Goal: Task Accomplishment & Management: Use online tool/utility

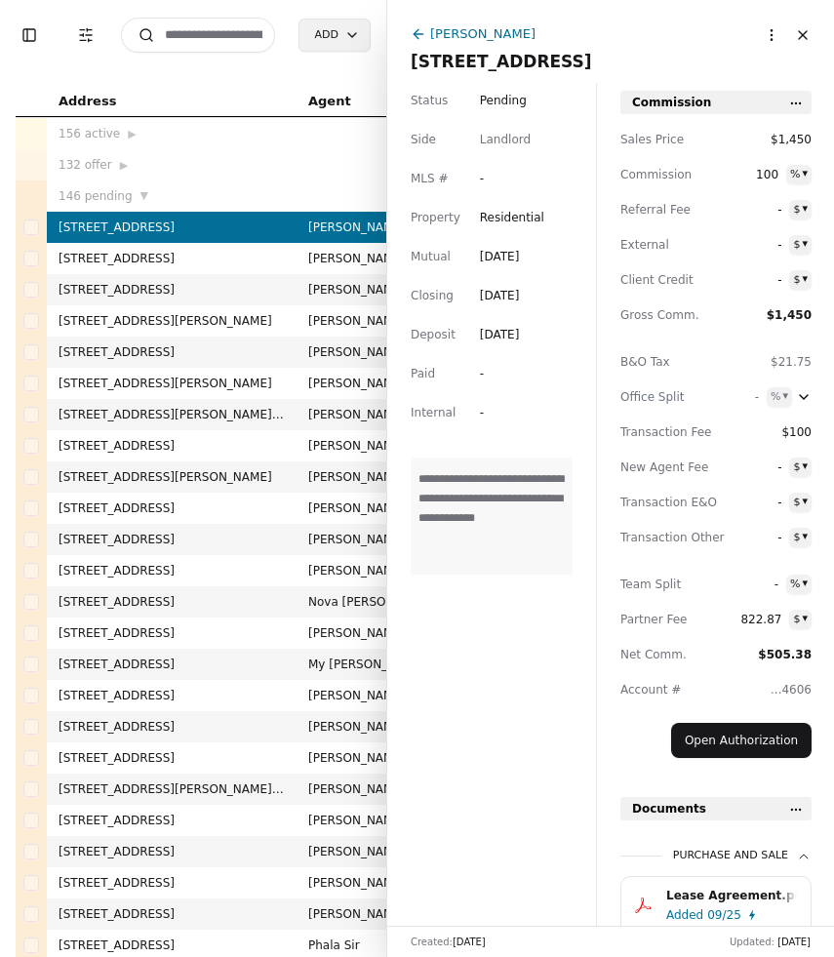
scroll to position [144, 0]
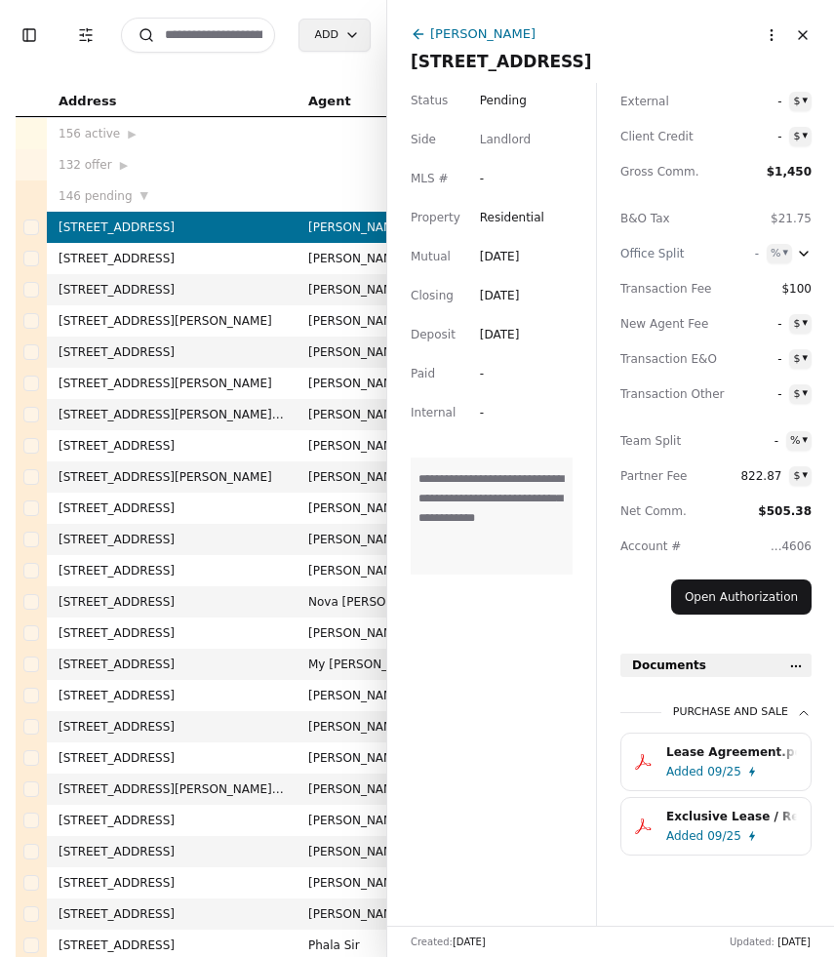
click at [813, 44] on button "Close" at bounding box center [802, 35] width 31 height 31
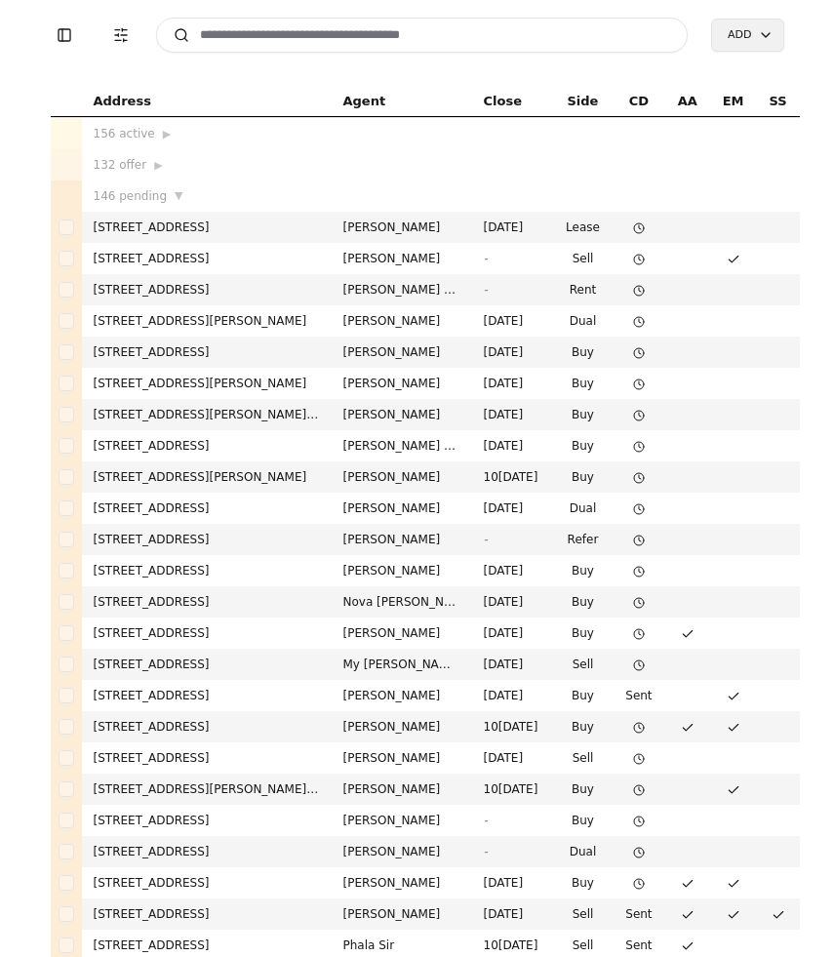
click at [554, 43] on input at bounding box center [422, 35] width 533 height 35
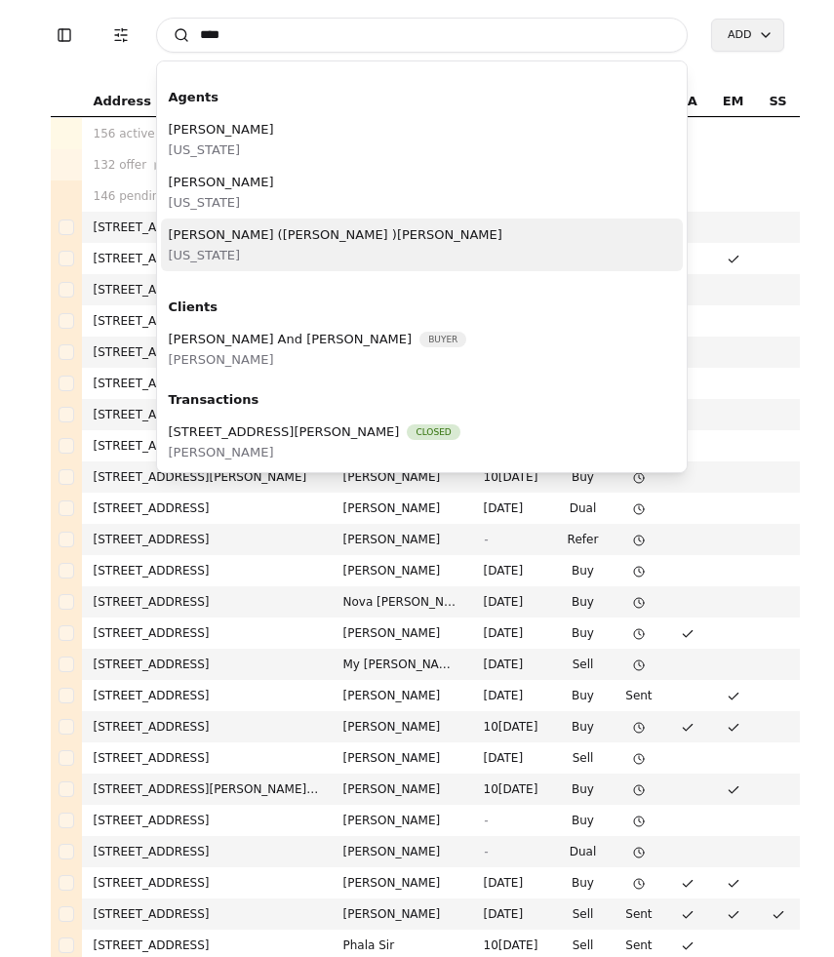
type input "****"
click at [344, 247] on div "[PERSON_NAME] ([PERSON_NAME] )[PERSON_NAME] [US_STATE]" at bounding box center [422, 244] width 523 height 53
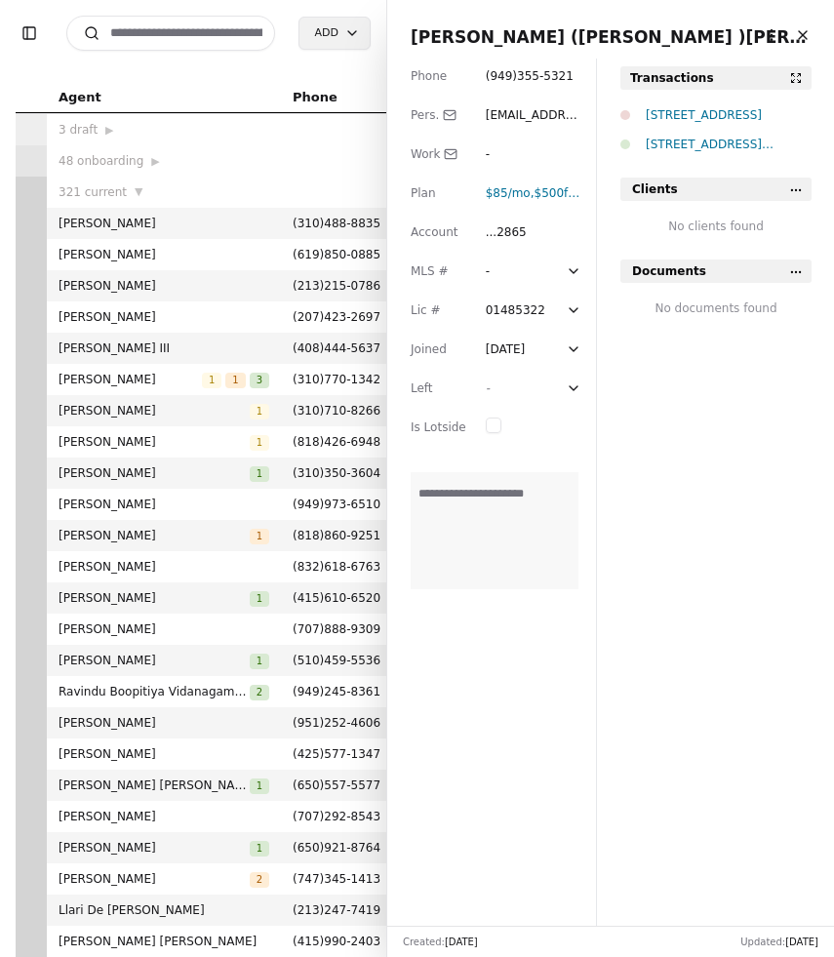
click at [746, 117] on div "[STREET_ADDRESS]" at bounding box center [729, 115] width 166 height 20
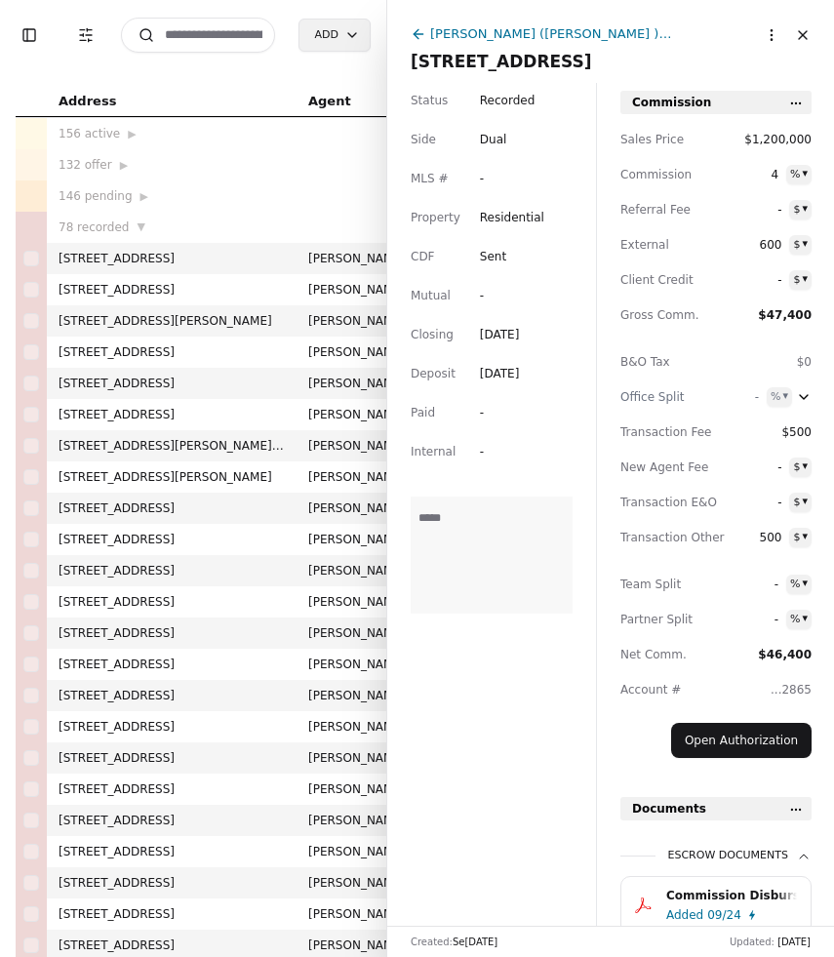
click at [418, 30] on icon at bounding box center [419, 34] width 16 height 16
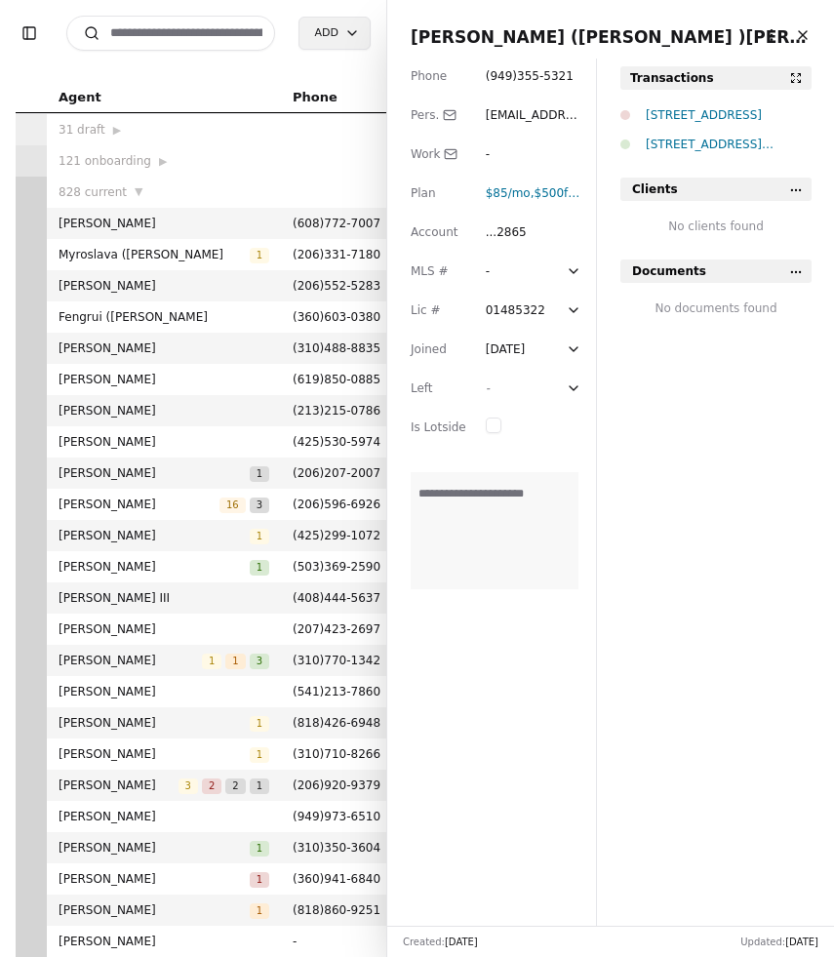
click at [800, 28] on button "Close" at bounding box center [802, 35] width 31 height 31
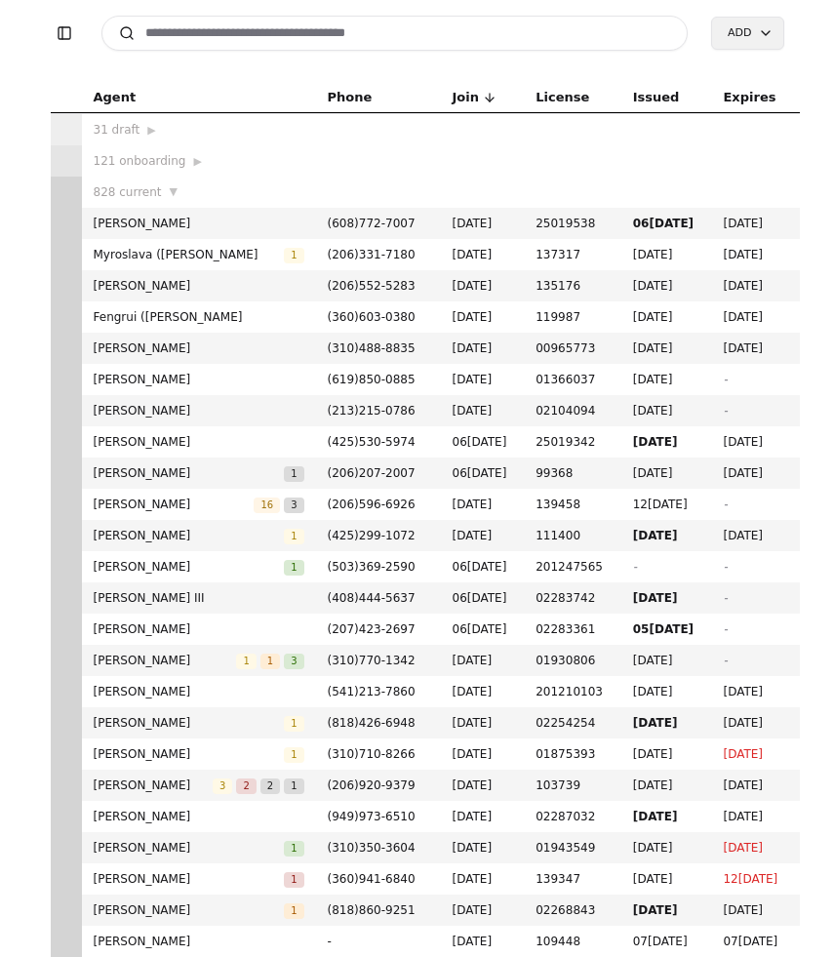
click at [292, 30] on input at bounding box center [394, 33] width 587 height 35
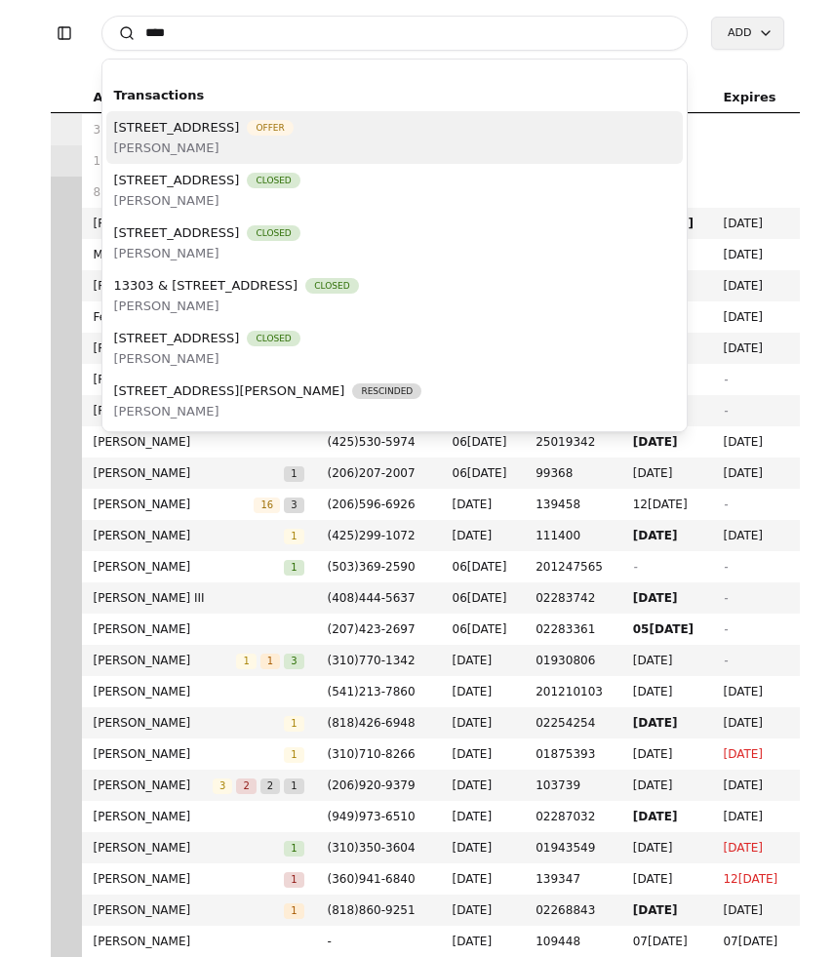
type input "****"
click at [236, 133] on span "[STREET_ADDRESS]" at bounding box center [177, 127] width 126 height 20
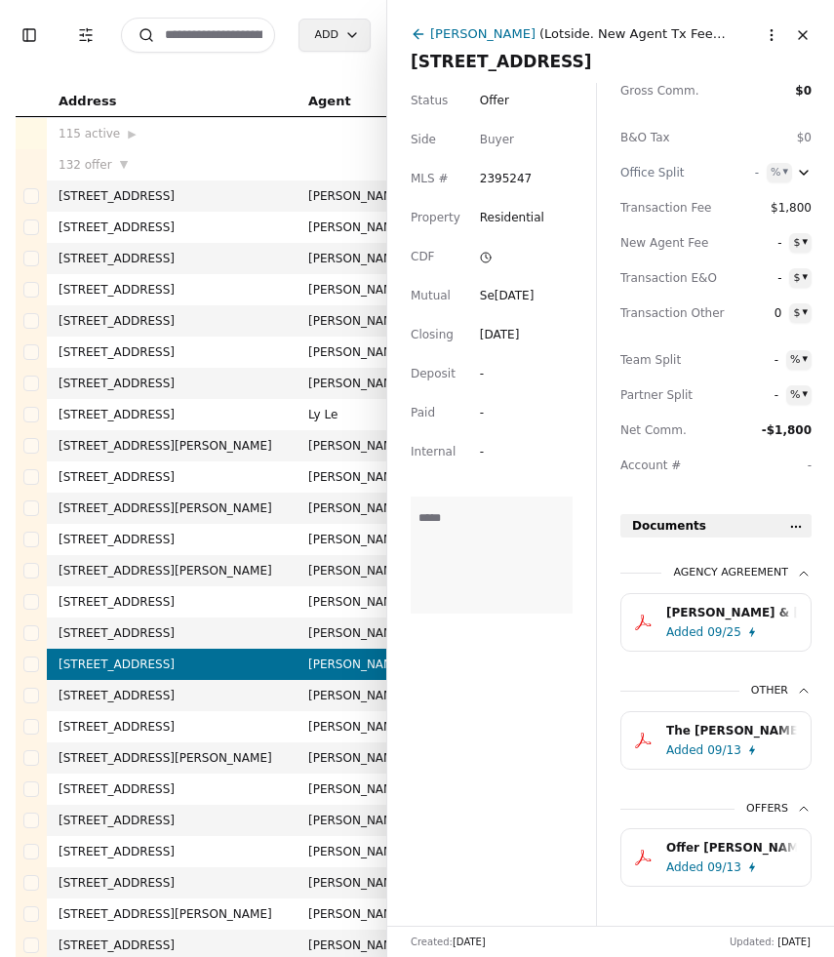
scroll to position [258, 0]
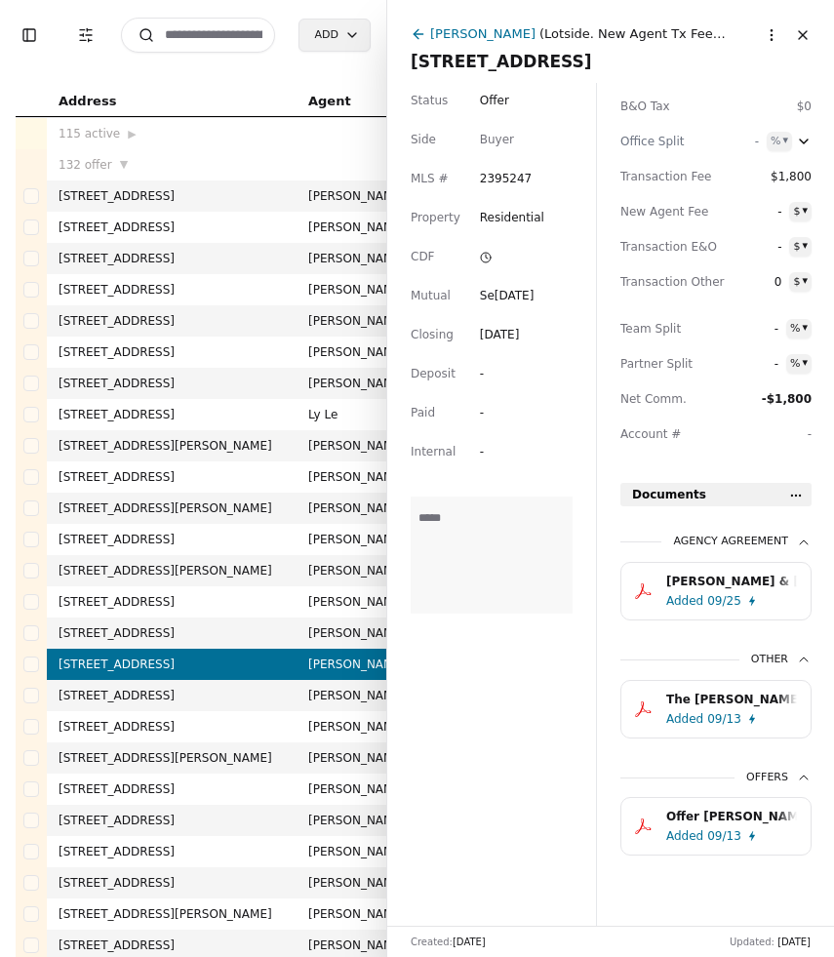
click at [733, 581] on div "[PERSON_NAME] & [PERSON_NAME] - Buyer Brokerage Services Agreement.pdf.pdf" at bounding box center [731, 582] width 131 height 20
click at [733, 581] on div "[PERSON_NAME] & [PERSON_NAME] - Buyer Brokerage Services Agreement.pdf.pdf Adde…" at bounding box center [715, 591] width 191 height 59
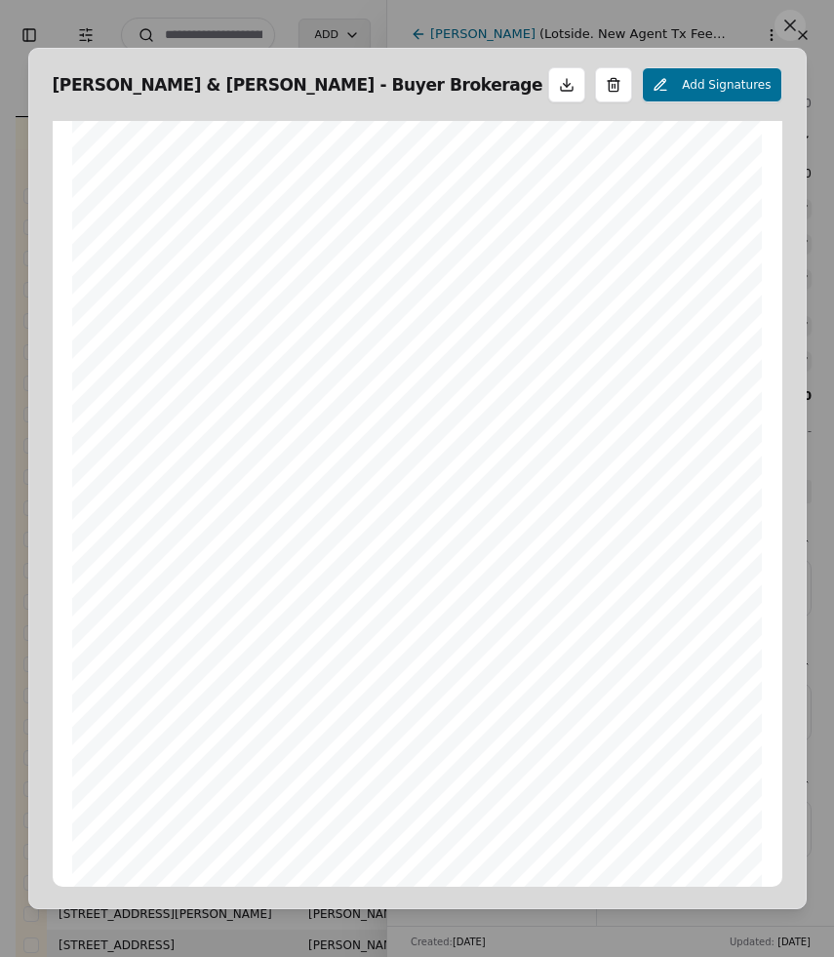
scroll to position [12, 0]
click at [787, 37] on button at bounding box center [789, 25] width 31 height 31
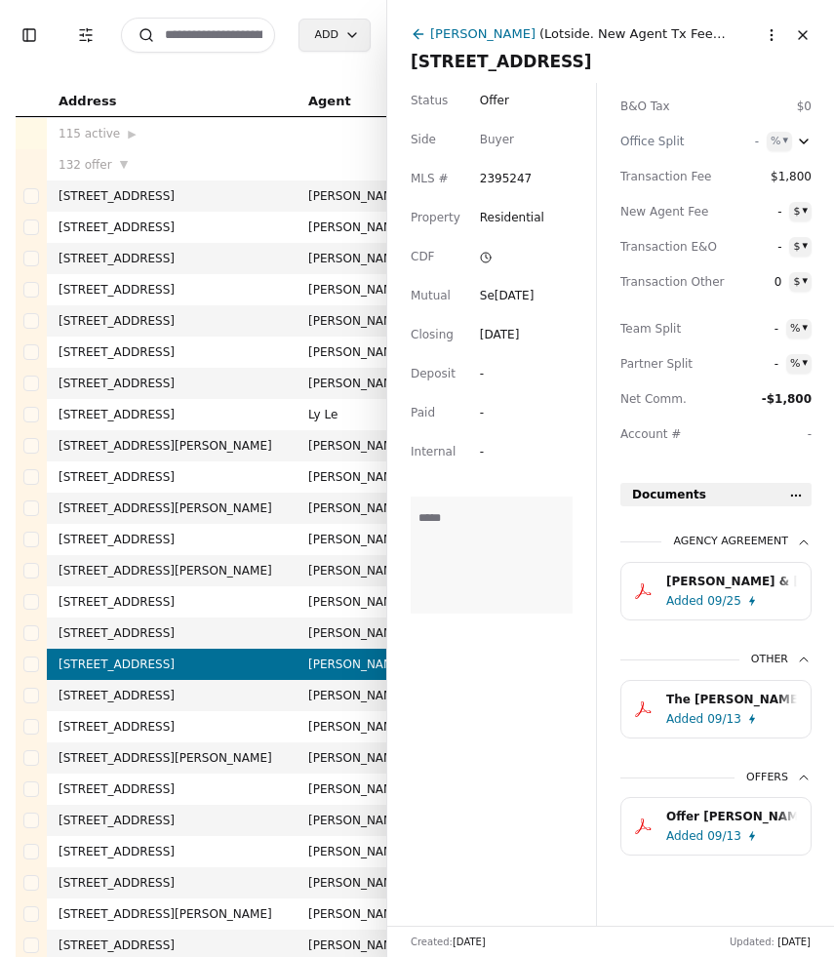
click at [744, 572] on div "[PERSON_NAME] & [PERSON_NAME] - Buyer Brokerage Services Agreement.pdf.pdf" at bounding box center [731, 582] width 131 height 20
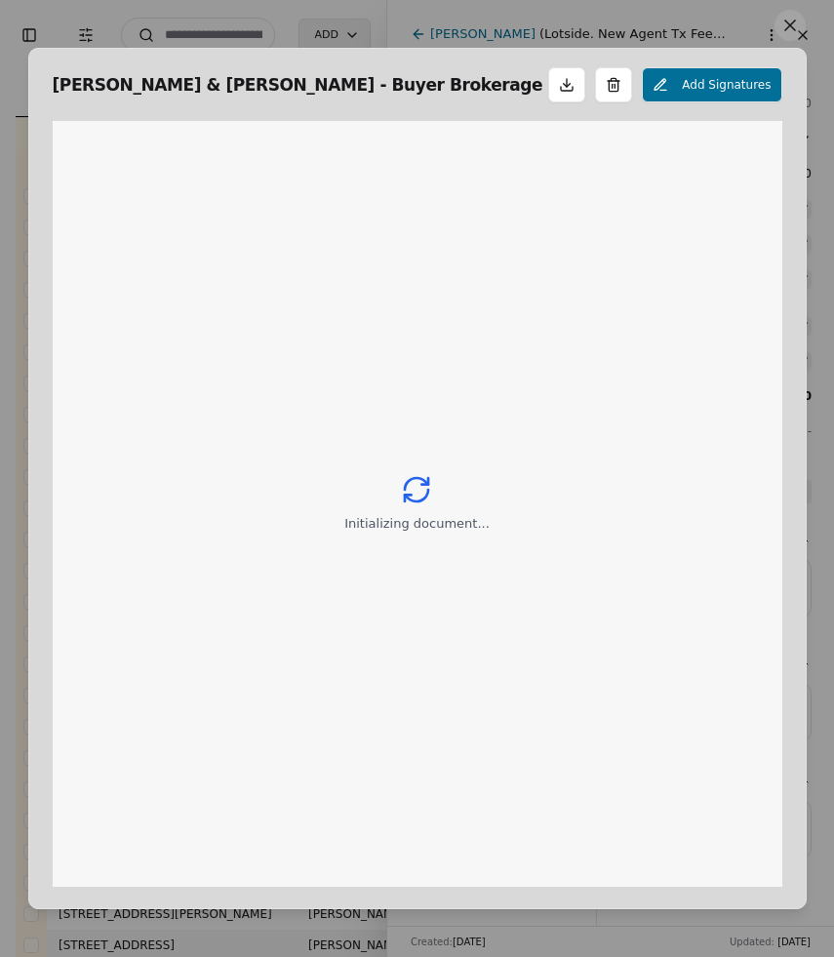
click at [744, 572] on div "Initializing document..." at bounding box center [418, 504] width 730 height 766
click at [771, 20] on div "[PERSON_NAME] & [PERSON_NAME] - Buyer Brokerage Services Agreement.pdf Add Sign…" at bounding box center [417, 478] width 834 height 957
click at [796, 20] on button at bounding box center [789, 25] width 31 height 31
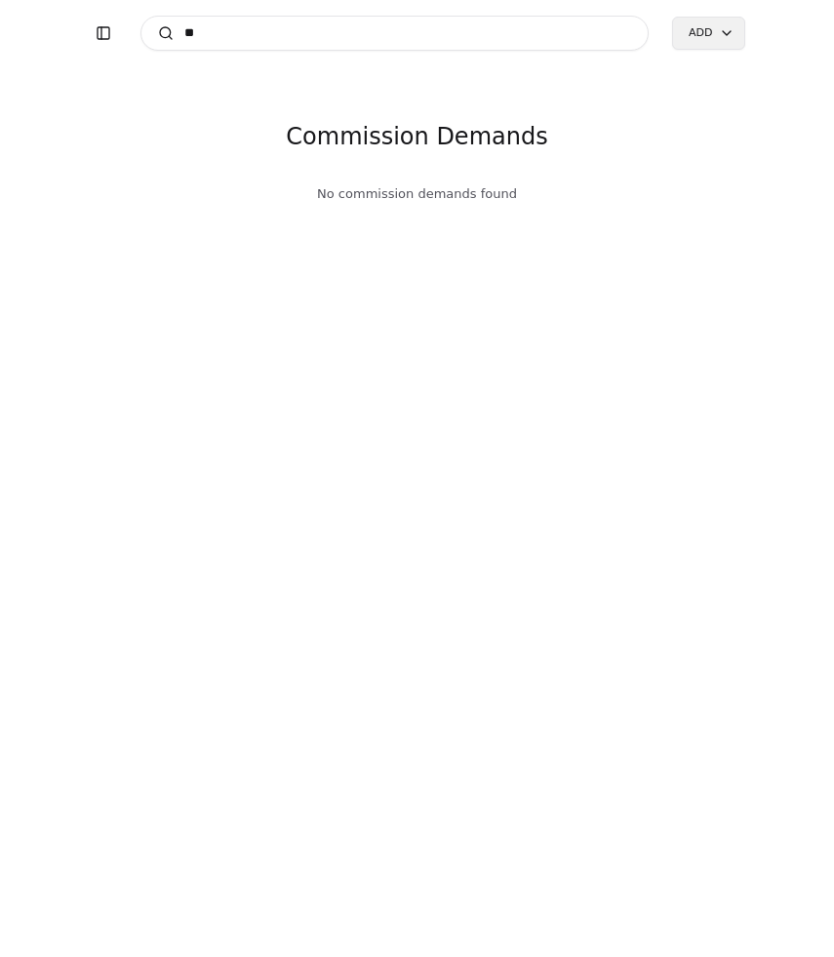
type input "*"
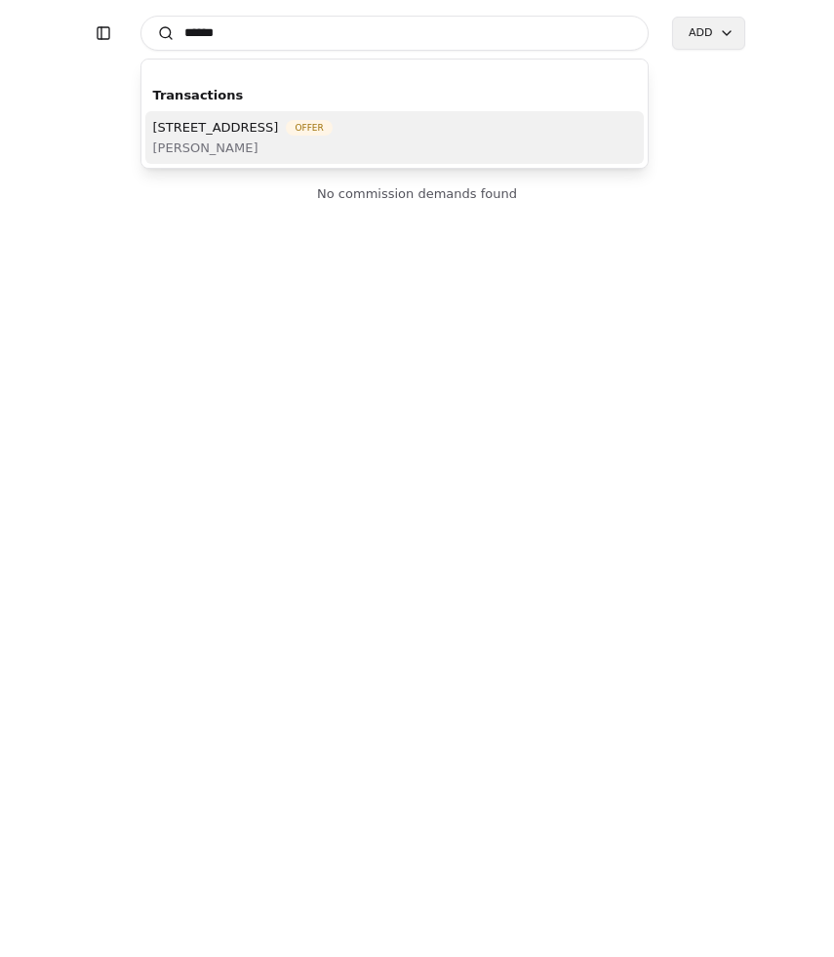
type input "*****"
click at [279, 121] on span "[STREET_ADDRESS]" at bounding box center [216, 127] width 126 height 20
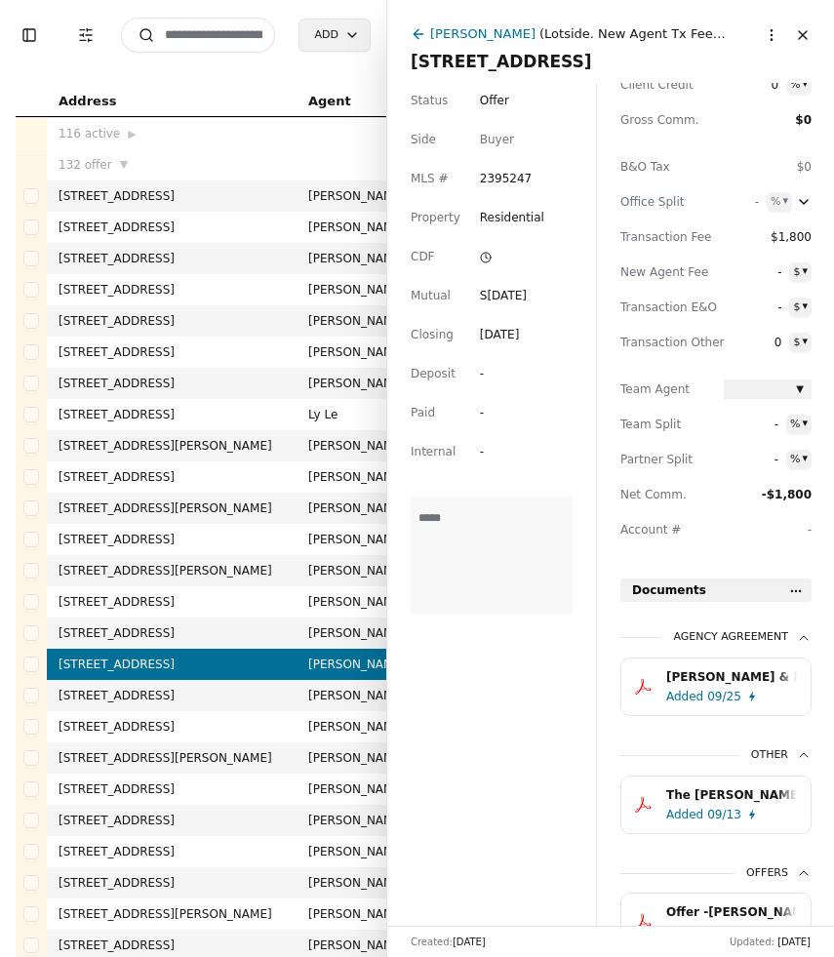
scroll to position [194, 0]
click at [672, 678] on div "[PERSON_NAME] & [PERSON_NAME] - Buyer Brokerage Services Agreement.pdf.pdf" at bounding box center [731, 678] width 131 height 20
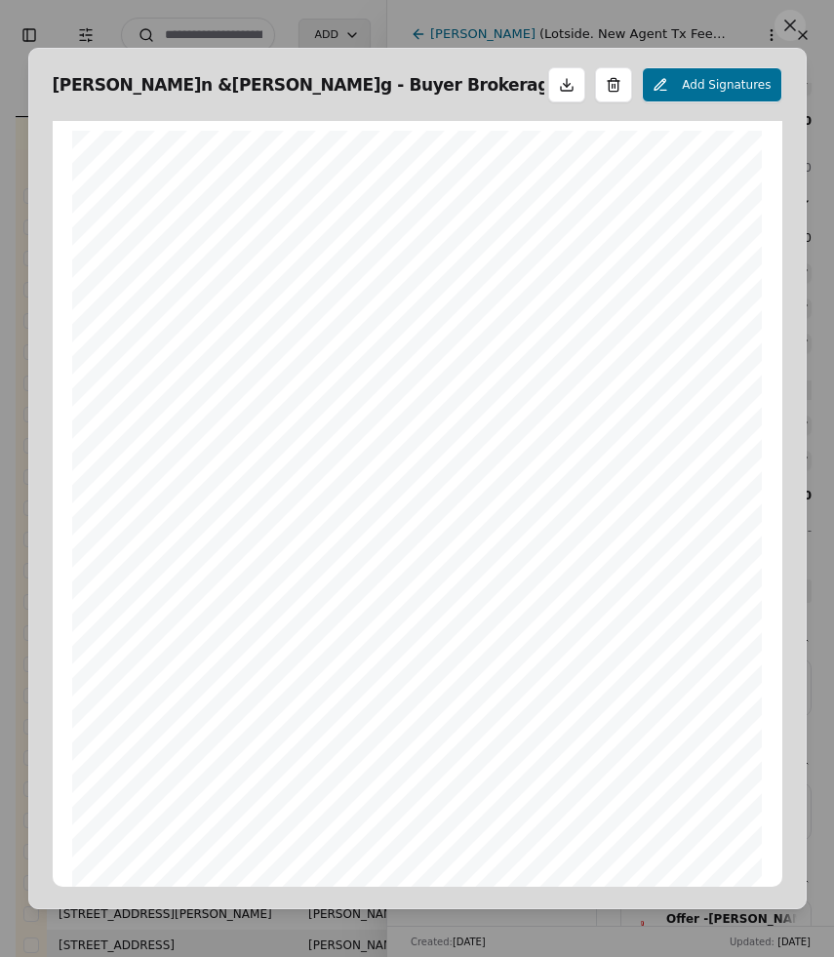
scroll to position [10, 0]
click at [793, 23] on button at bounding box center [789, 25] width 31 height 31
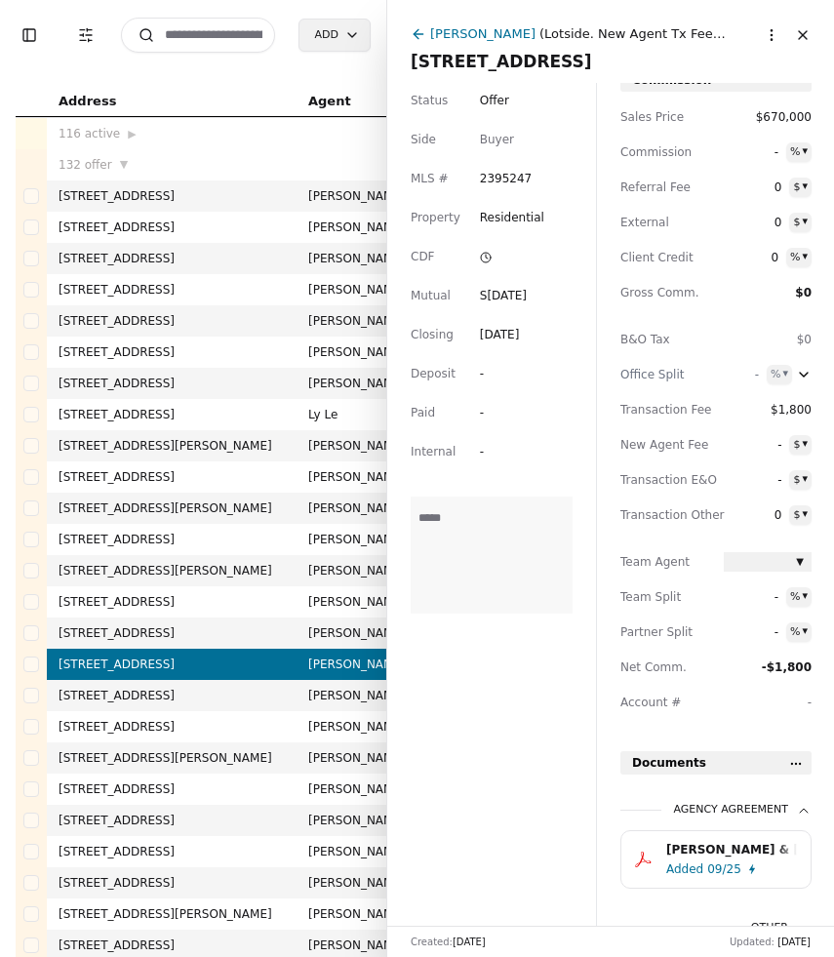
scroll to position [0, 0]
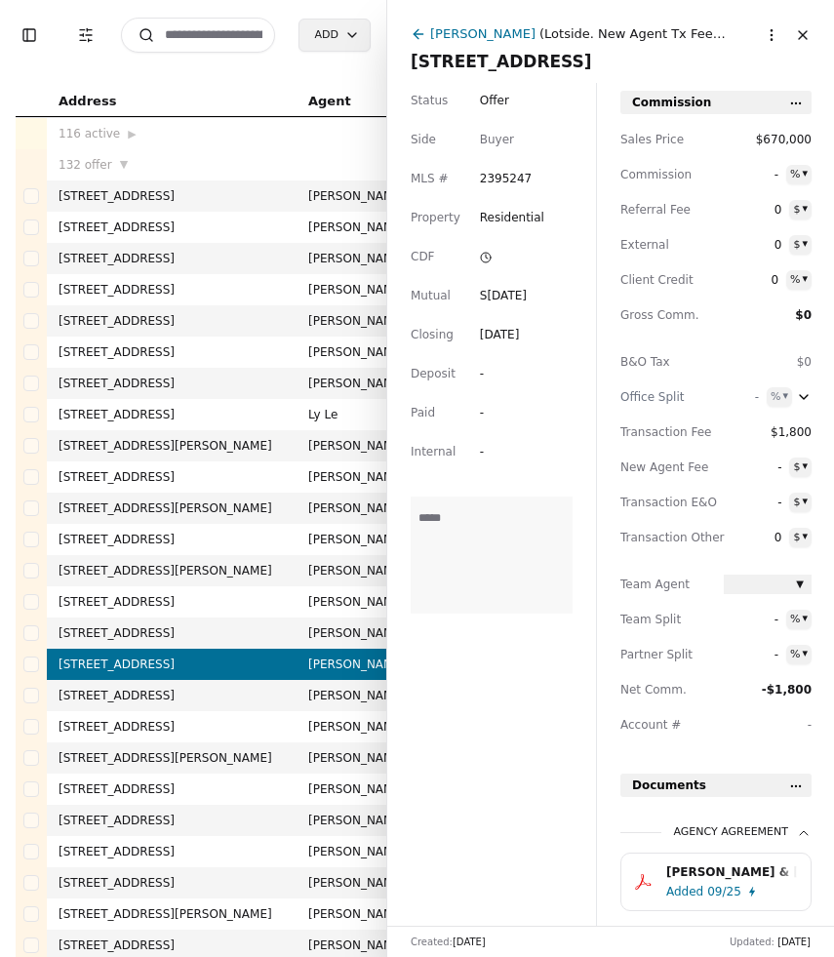
click at [716, 873] on div "[PERSON_NAME] & [PERSON_NAME] - Buyer Brokerage Services Agreement.pdf.pdf" at bounding box center [731, 872] width 131 height 20
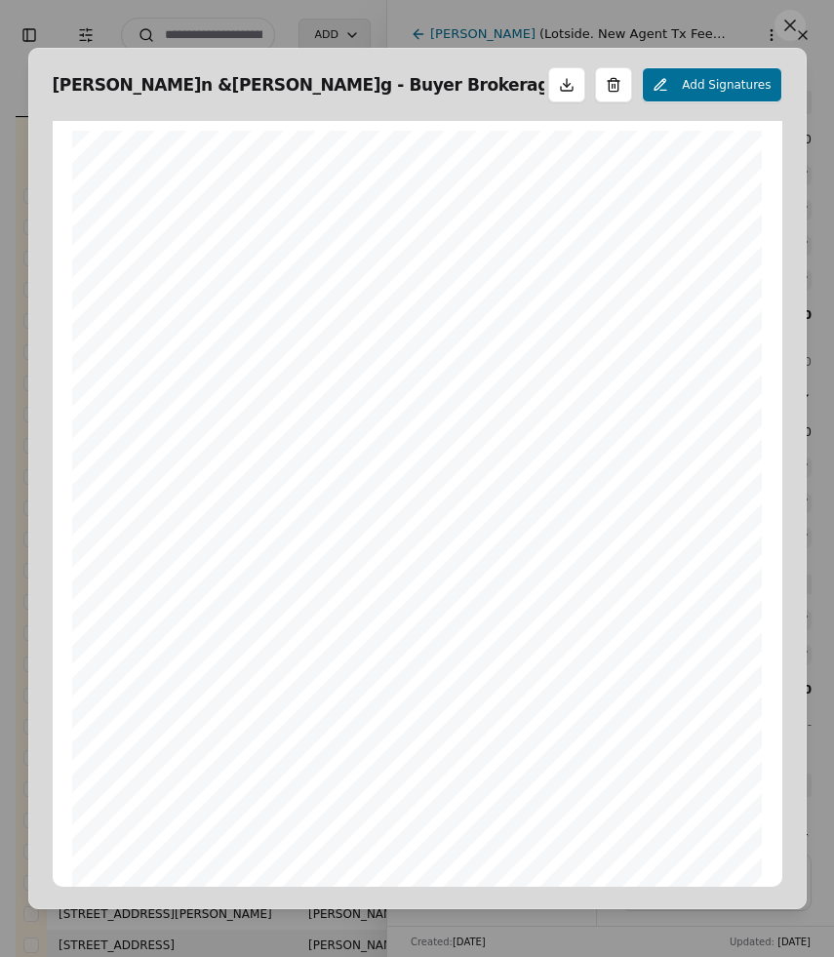
click at [782, 31] on button at bounding box center [789, 25] width 31 height 31
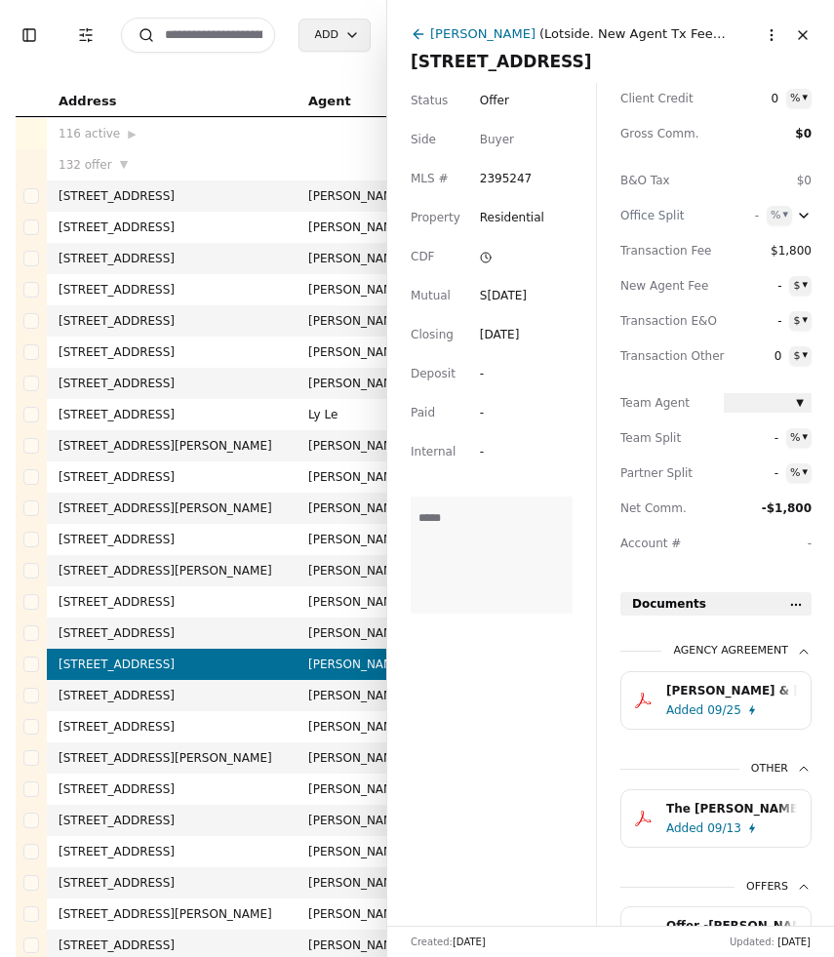
scroll to position [189, 0]
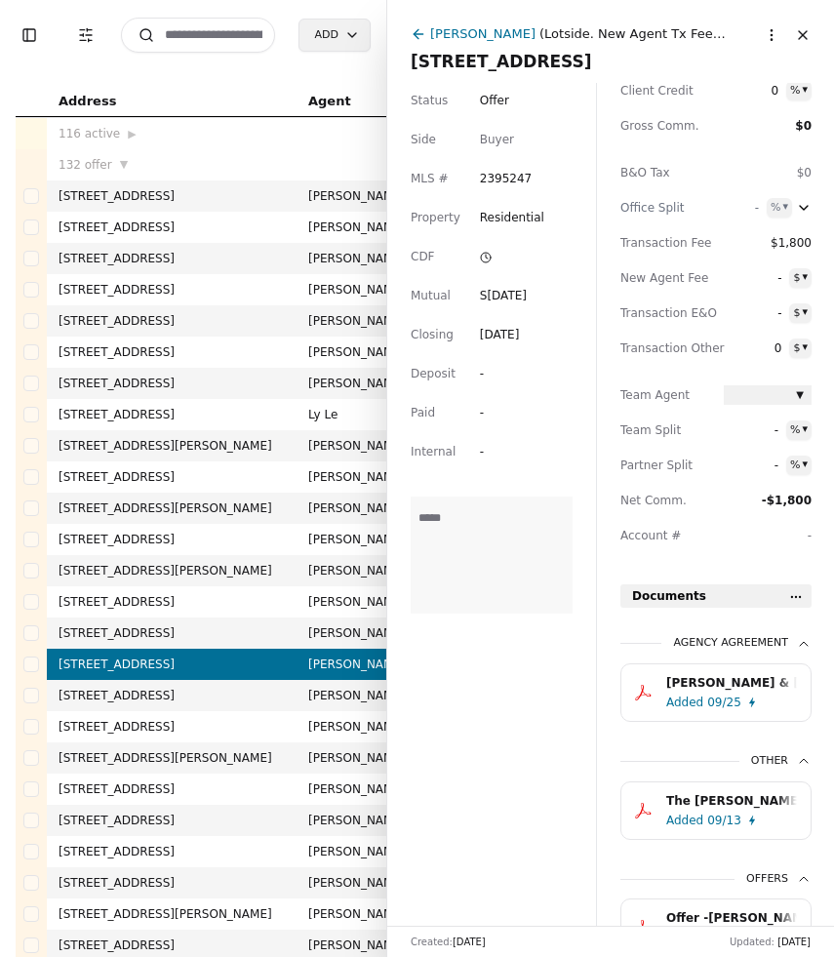
click at [728, 809] on div "The [PERSON_NAME] Preapproval Letter.pdf" at bounding box center [731, 801] width 131 height 20
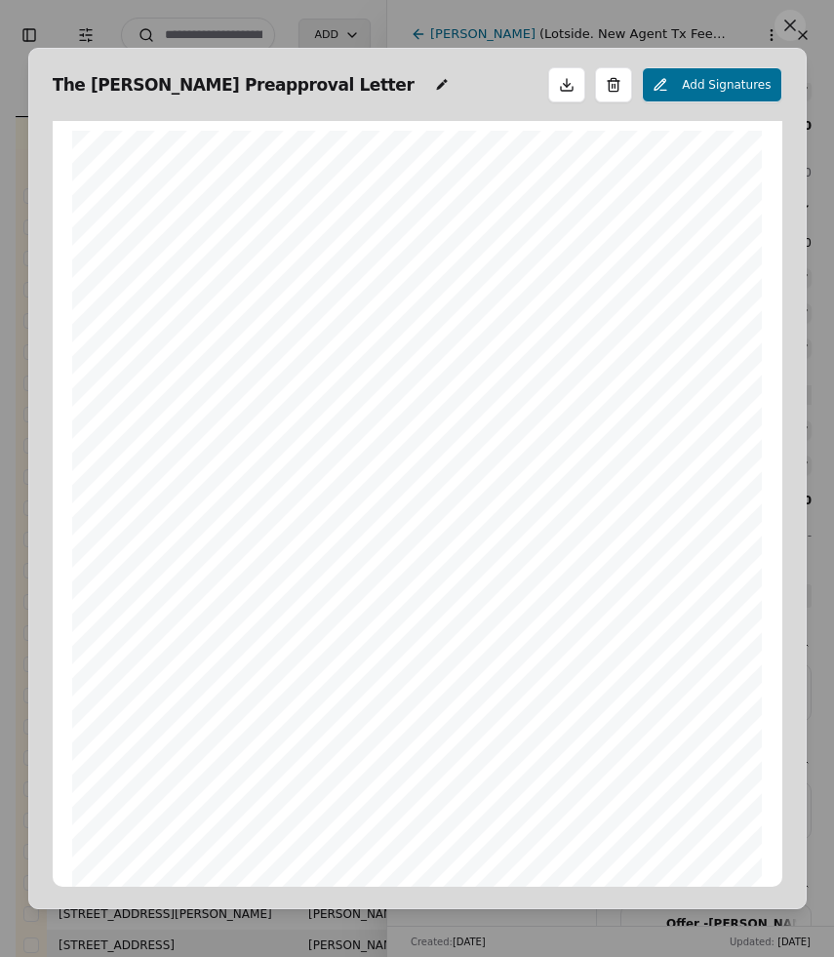
scroll to position [10, 0]
click at [789, 28] on button at bounding box center [789, 25] width 31 height 31
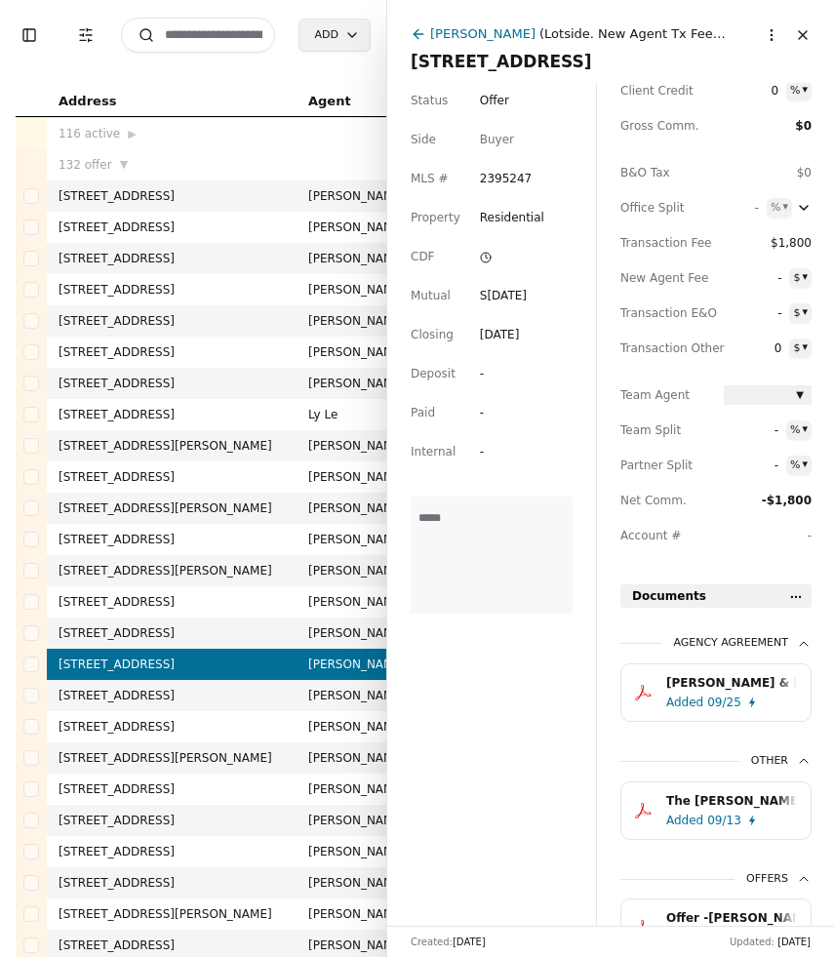
scroll to position [294, 0]
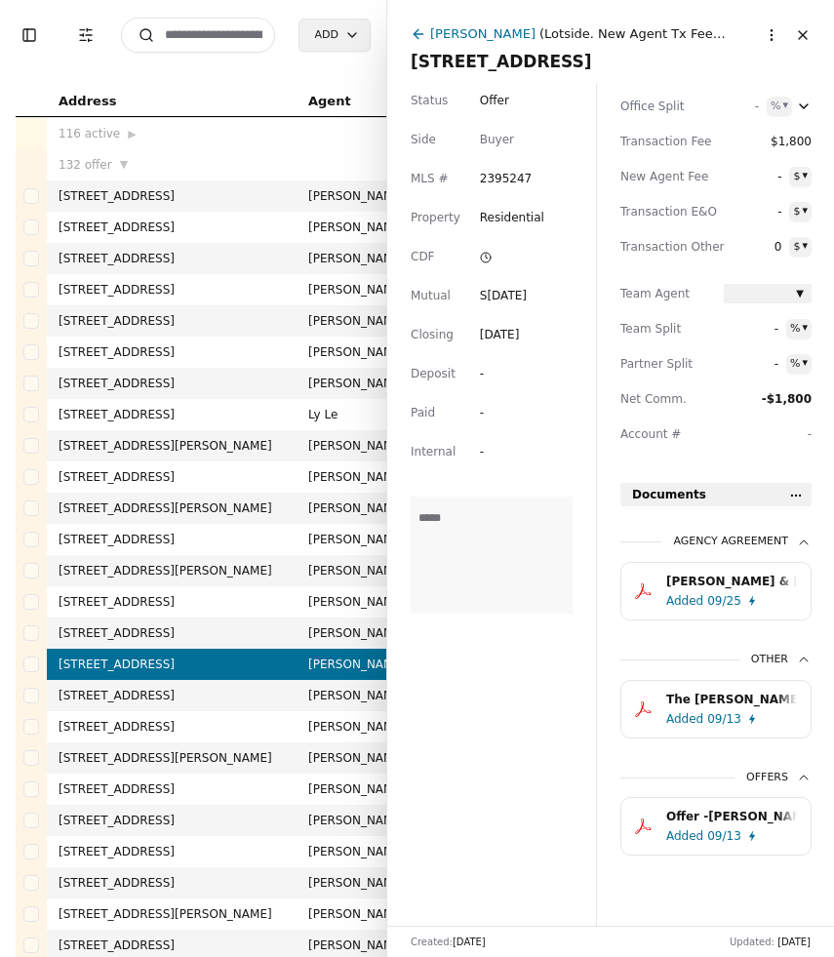
click at [730, 820] on div "Offer [PERSON_NAME]ng - 09[DATE]df" at bounding box center [731, 817] width 131 height 20
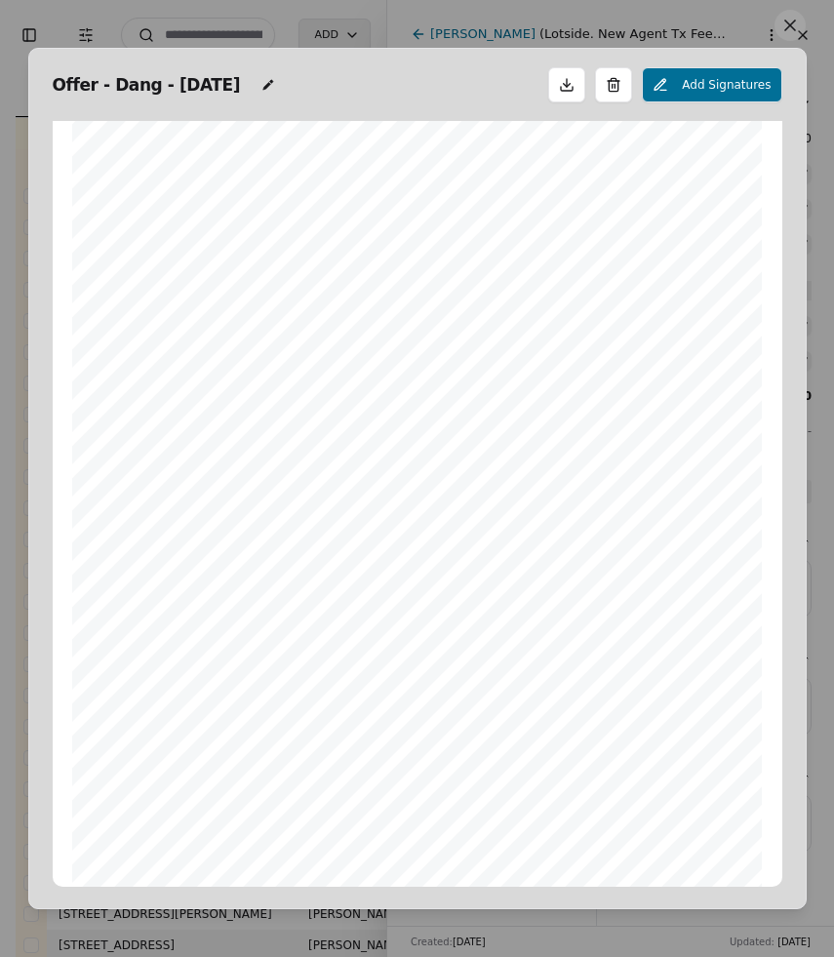
scroll to position [0, 0]
click at [790, 24] on button at bounding box center [789, 25] width 31 height 31
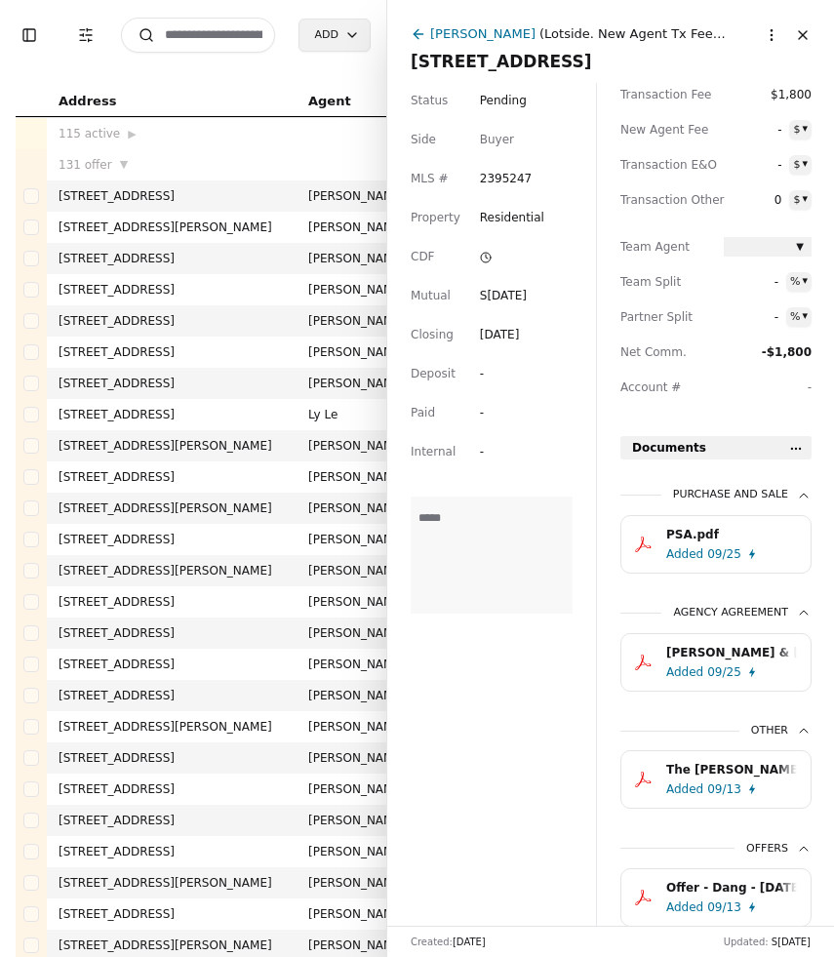
scroll to position [355, 0]
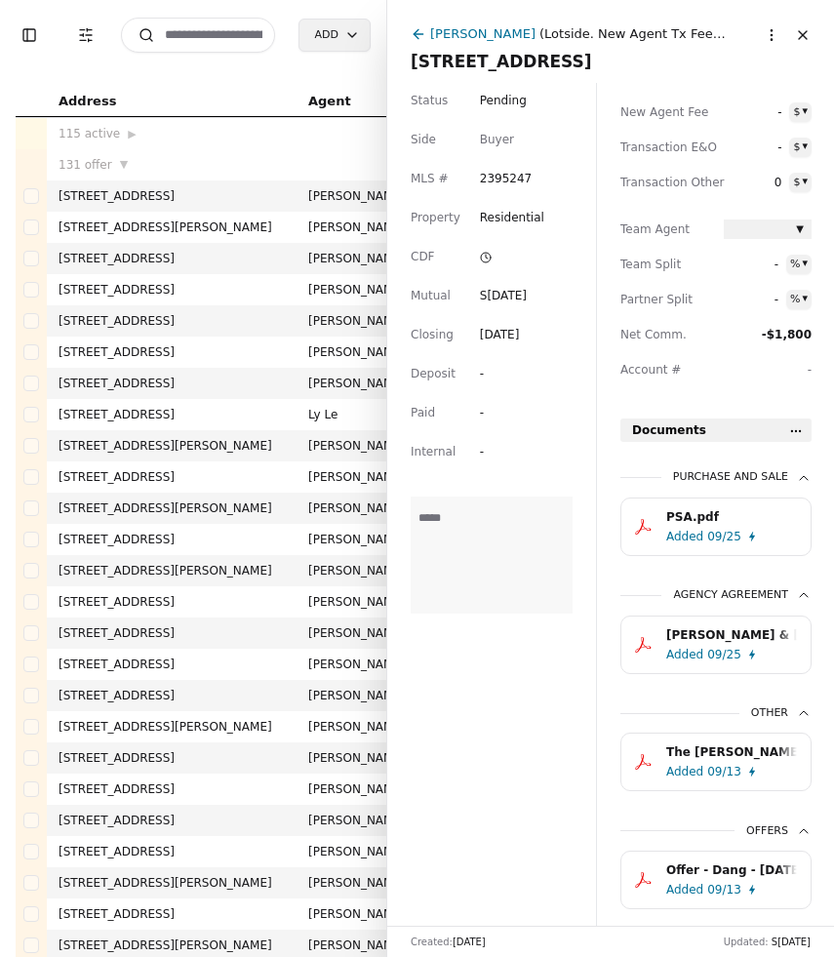
click at [694, 539] on div "Added" at bounding box center [684, 537] width 37 height 20
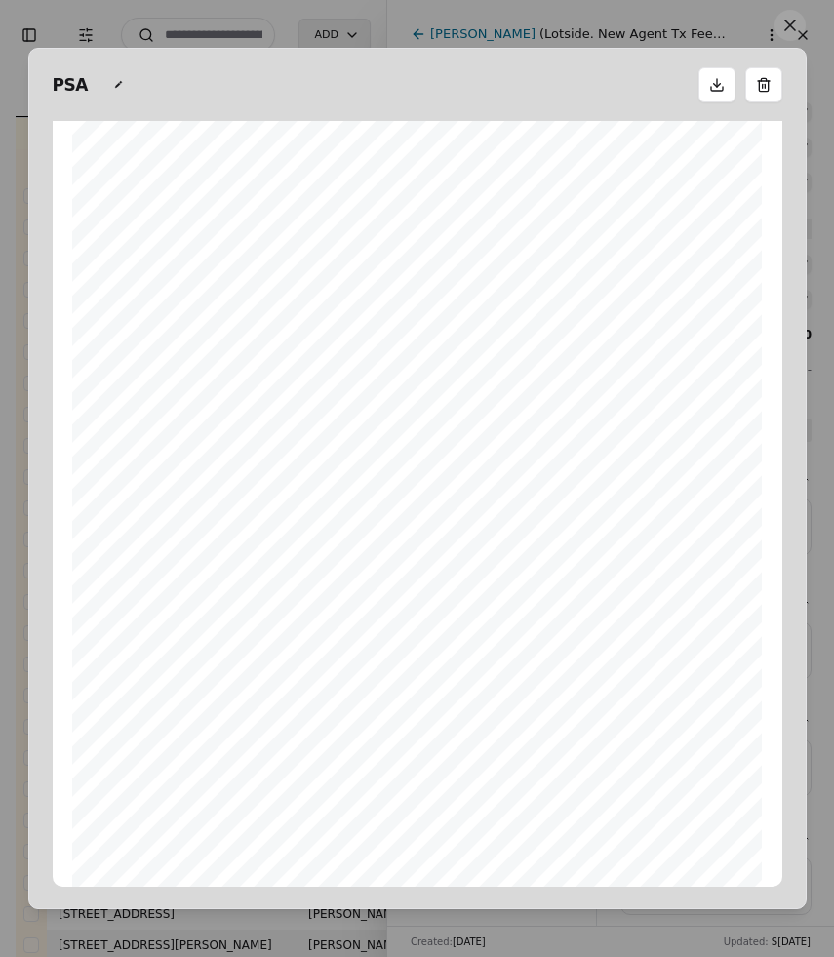
scroll to position [11879, 0]
click at [784, 25] on button at bounding box center [789, 25] width 31 height 31
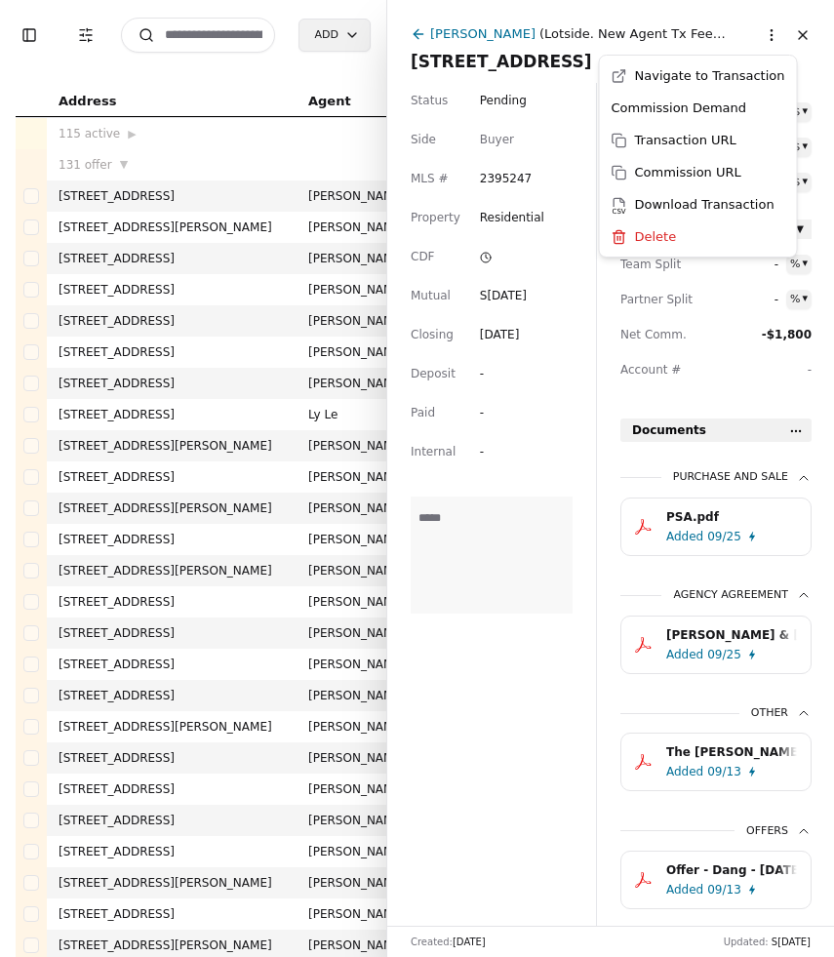
click at [784, 25] on html "Toggle Sidebar Transaction Filters Search Add Address Agent Close Side CD AA EM…" at bounding box center [417, 478] width 834 height 957
click at [565, 466] on html "Toggle Sidebar Transaction Filters Search Add Address Agent Close Side CD AA EM…" at bounding box center [417, 478] width 834 height 957
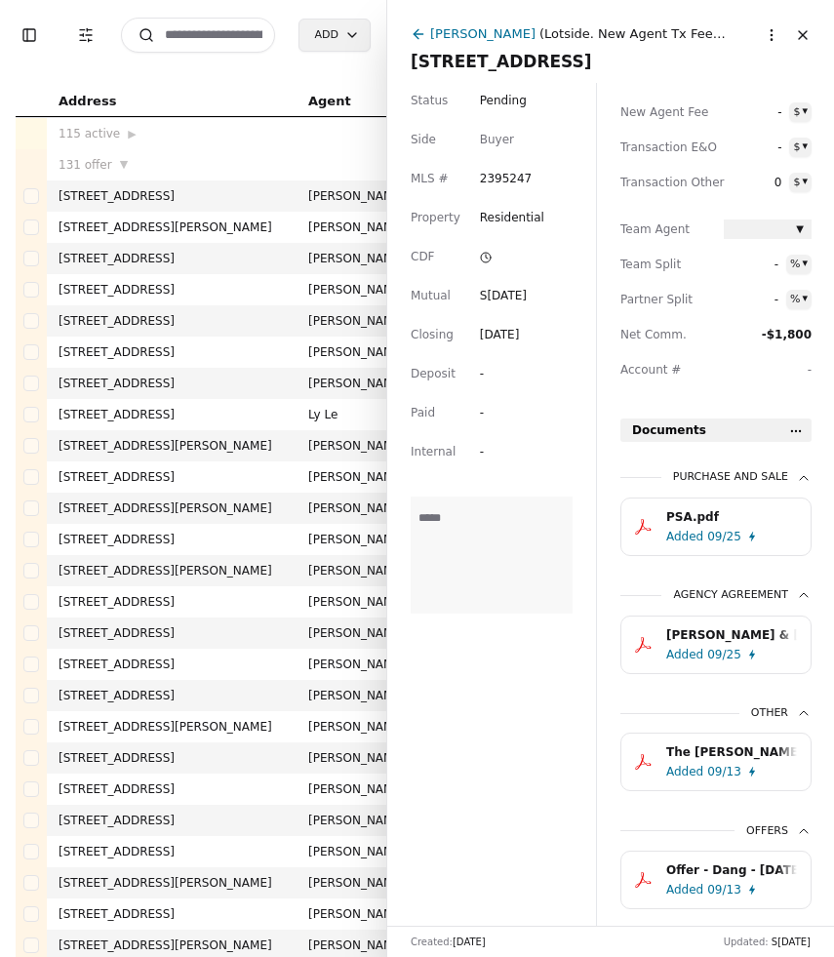
click at [717, 523] on div "PSA.pdf" at bounding box center [731, 517] width 131 height 20
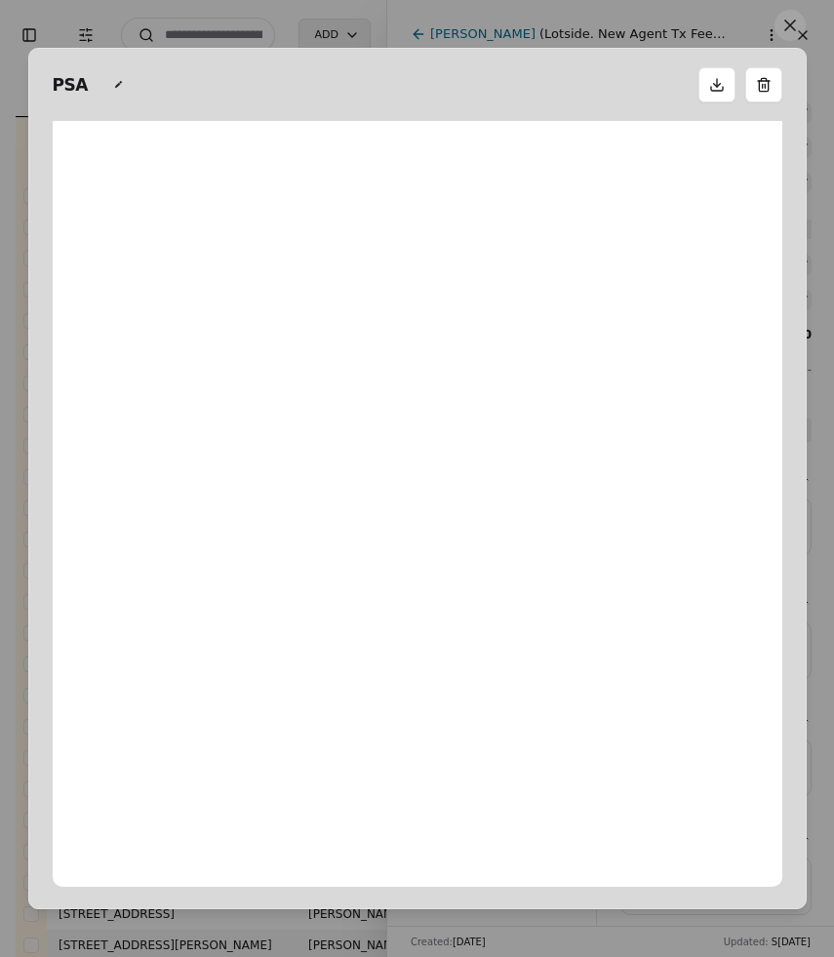
scroll to position [10, 0]
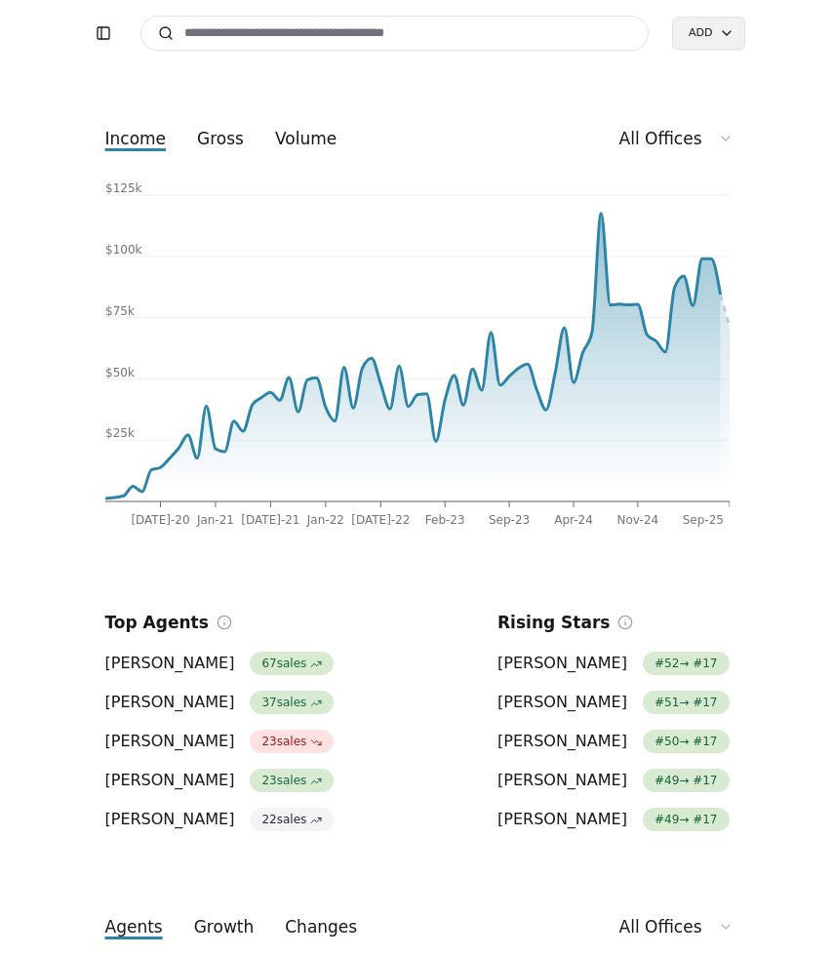
click at [217, 37] on input at bounding box center [394, 33] width 509 height 35
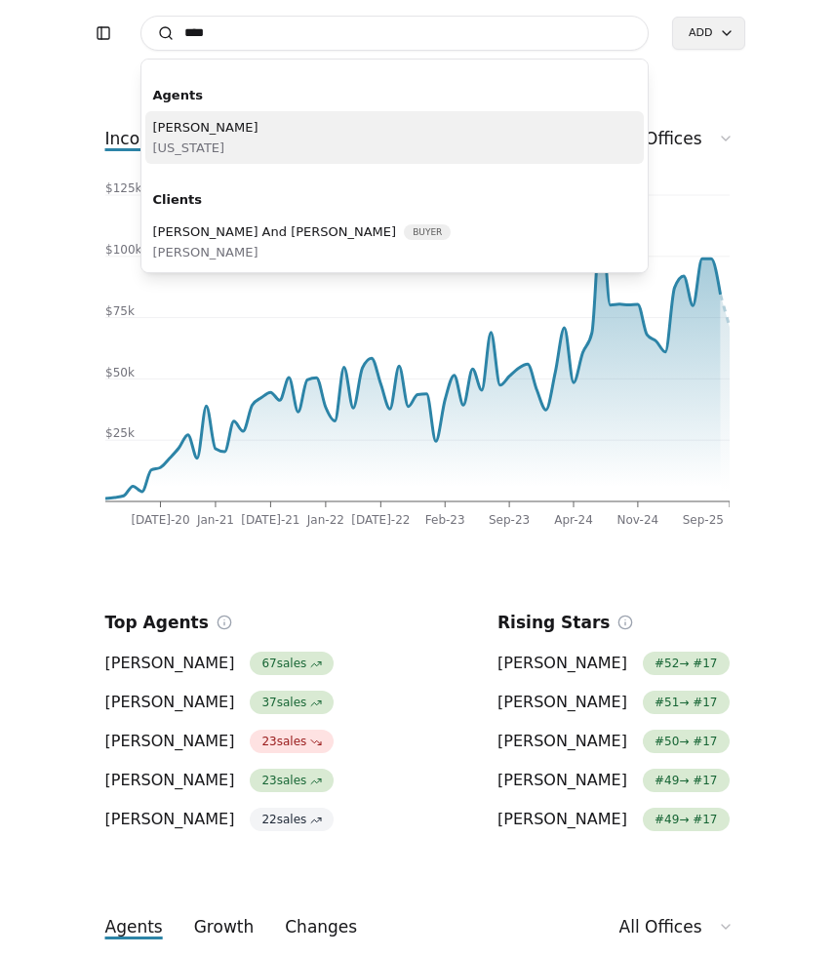
type input "***"
click at [194, 159] on div "Dat Tran Washington" at bounding box center [394, 137] width 499 height 53
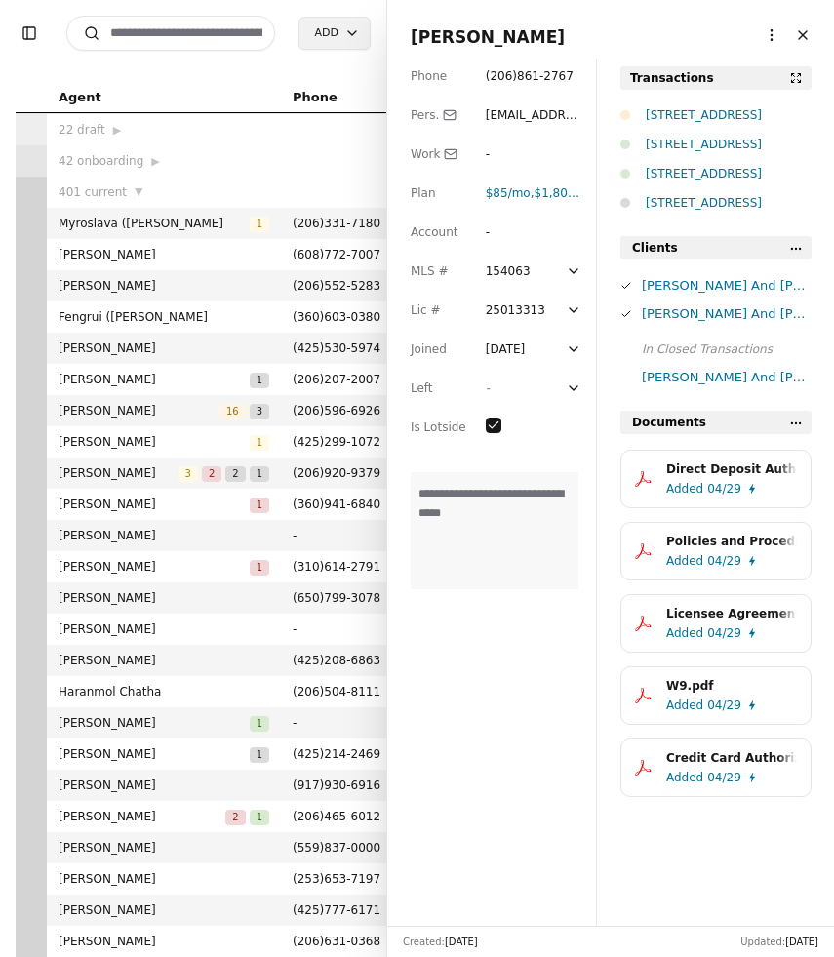
click at [682, 124] on div "[STREET_ADDRESS]" at bounding box center [729, 115] width 166 height 20
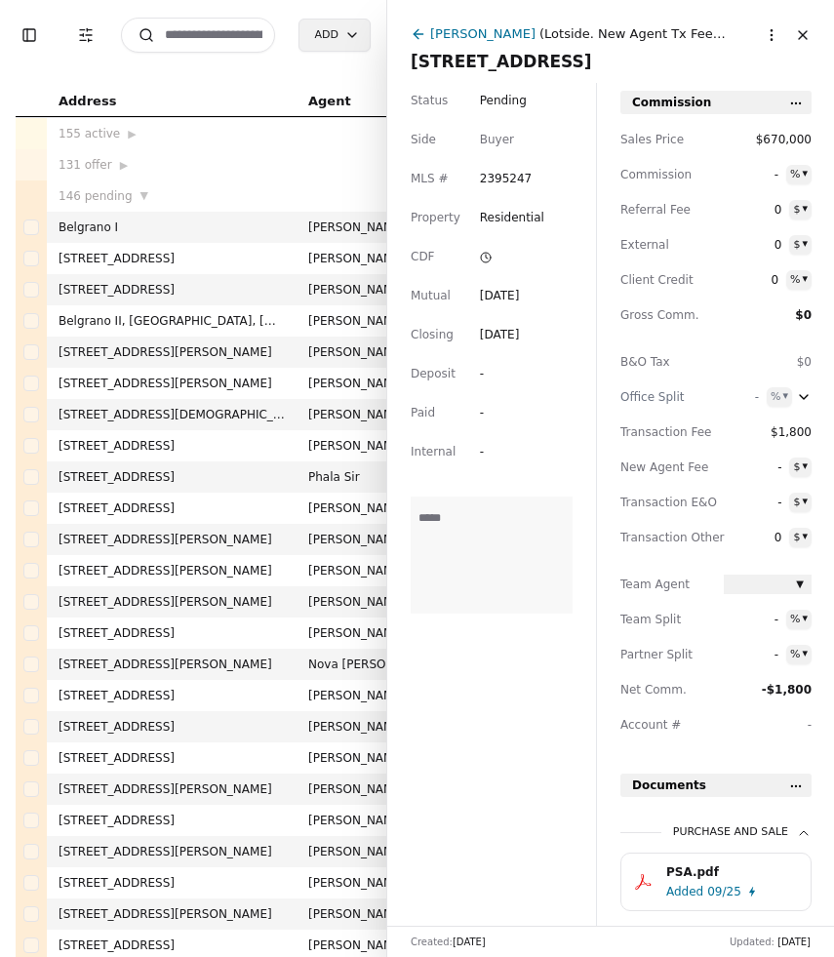
click at [780, 177] on div "- % ▾" at bounding box center [768, 175] width 88 height 20
click at [779, 173] on div "- % ▾" at bounding box center [768, 175] width 88 height 20
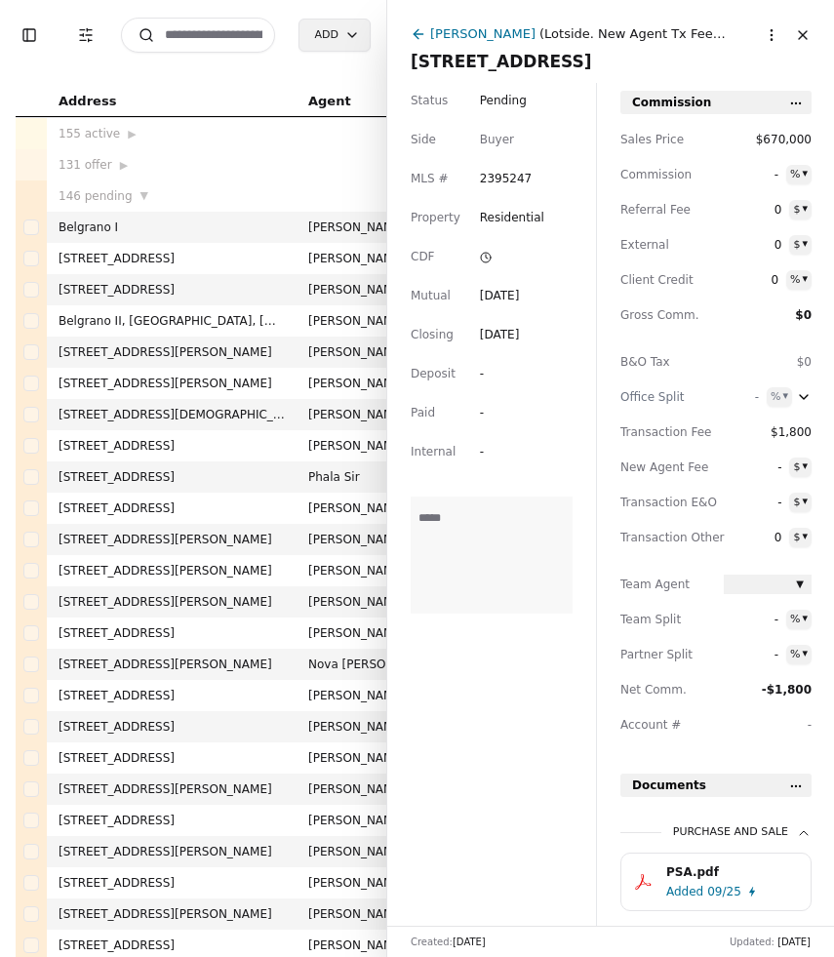
click at [777, 177] on span "-" at bounding box center [751, 175] width 55 height 20
type input "***"
click at [749, 216] on span "0" at bounding box center [753, 210] width 58 height 20
click at [793, 432] on span "$1,800" at bounding box center [768, 432] width 88 height 20
type input "**"
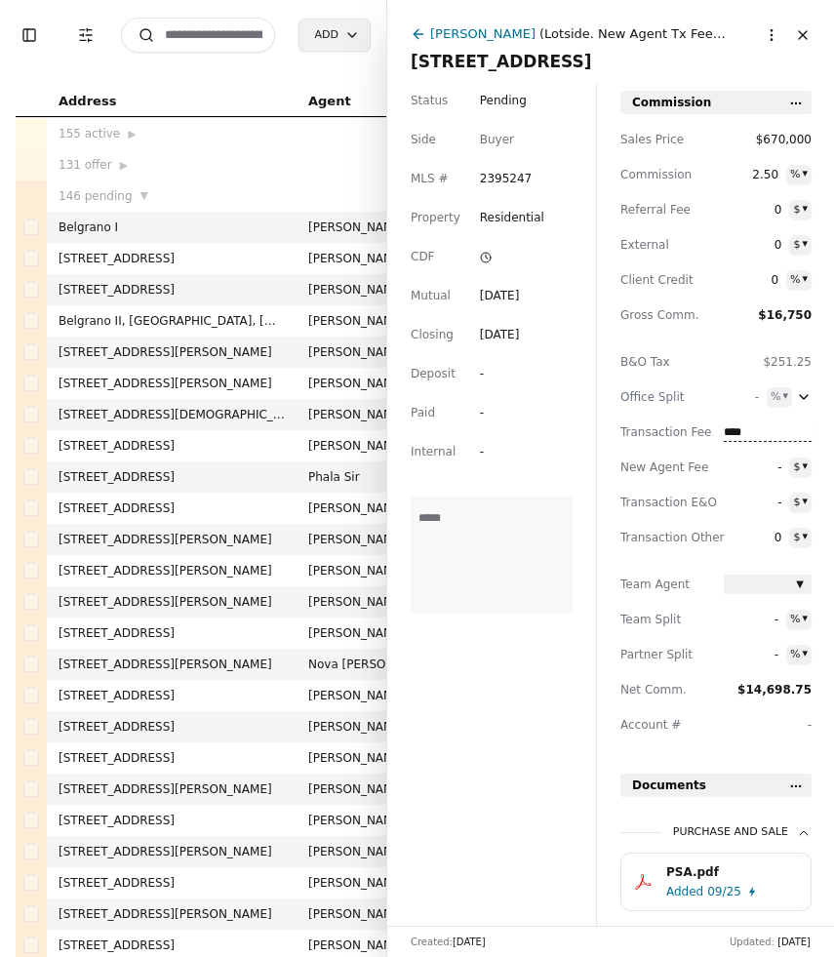
type input "****"
click at [780, 472] on span "-" at bounding box center [753, 467] width 58 height 20
type input "*****"
click at [734, 489] on div "Sales Price $670,000 Commission 2.50 % ▾ Referral Fee 0 $ ▾ External 0 $ ▾ Clie…" at bounding box center [715, 440] width 191 height 620
click at [506, 778] on div "Status Pending Side Buyer MLS # 2395247 Property Residential CDF Mutual Sep 13,…" at bounding box center [491, 504] width 209 height 843
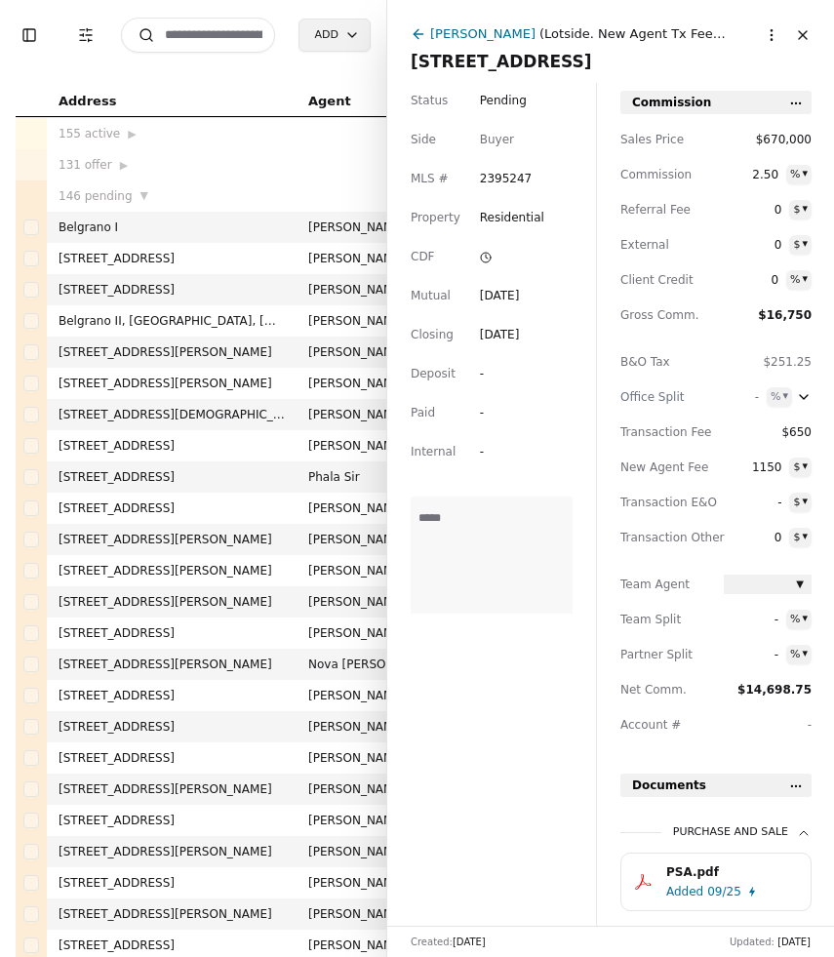
click at [510, 777] on div "Status Pending Side Buyer MLS # 2395247 Property Residential CDF Mutual Sep 13,…" at bounding box center [491, 504] width 209 height 843
click at [776, 657] on span "-" at bounding box center [751, 655] width 55 height 20
type input "*"
click at [776, 279] on span "0" at bounding box center [751, 280] width 55 height 20
type input "*********"
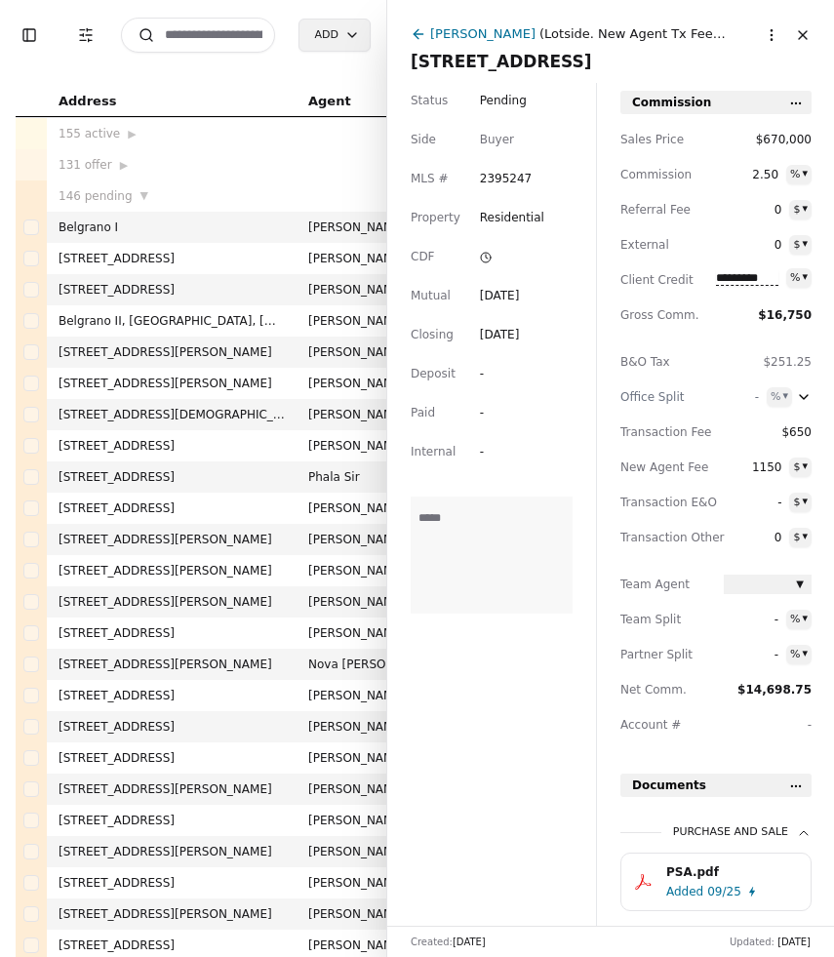
click at [714, 357] on div "Sales Price $670,000 Commission 2.50 % ▾ Referral Fee 0 $ ▾ External 0 $ ▾ Clie…" at bounding box center [715, 440] width 191 height 620
click at [797, 281] on html "Toggle Sidebar Transaction Filters Search Add Address Agent Close Side CD AA EM…" at bounding box center [417, 478] width 834 height 957
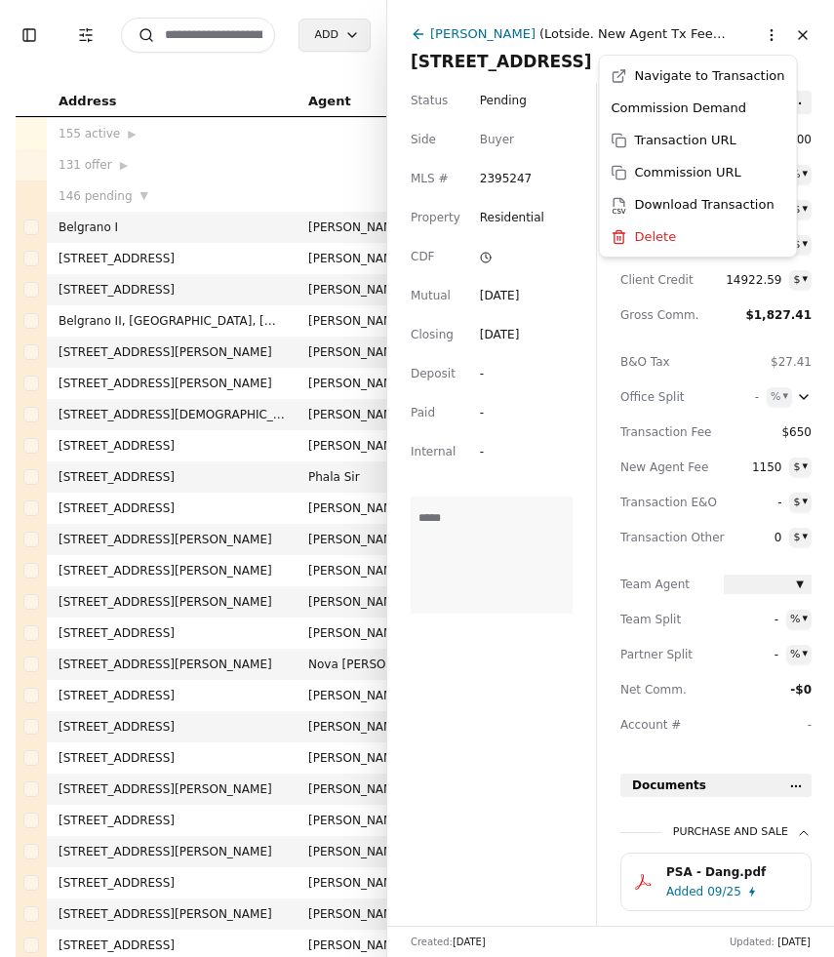
click at [774, 36] on html "Toggle Sidebar Transaction Filters Search Add Address Agent Close Side CD AA EM…" at bounding box center [417, 478] width 834 height 957
click at [745, 106] on div "Commission Demand" at bounding box center [698, 108] width 189 height 32
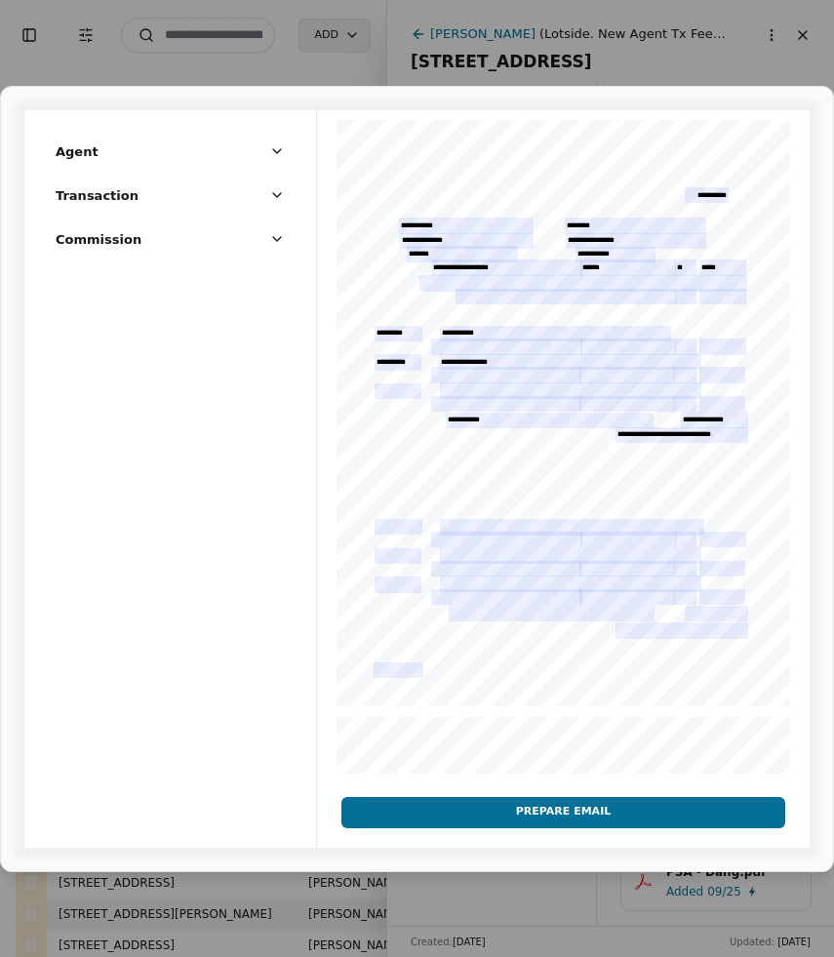
click at [488, 823] on button "Prepare Email" at bounding box center [563, 812] width 444 height 31
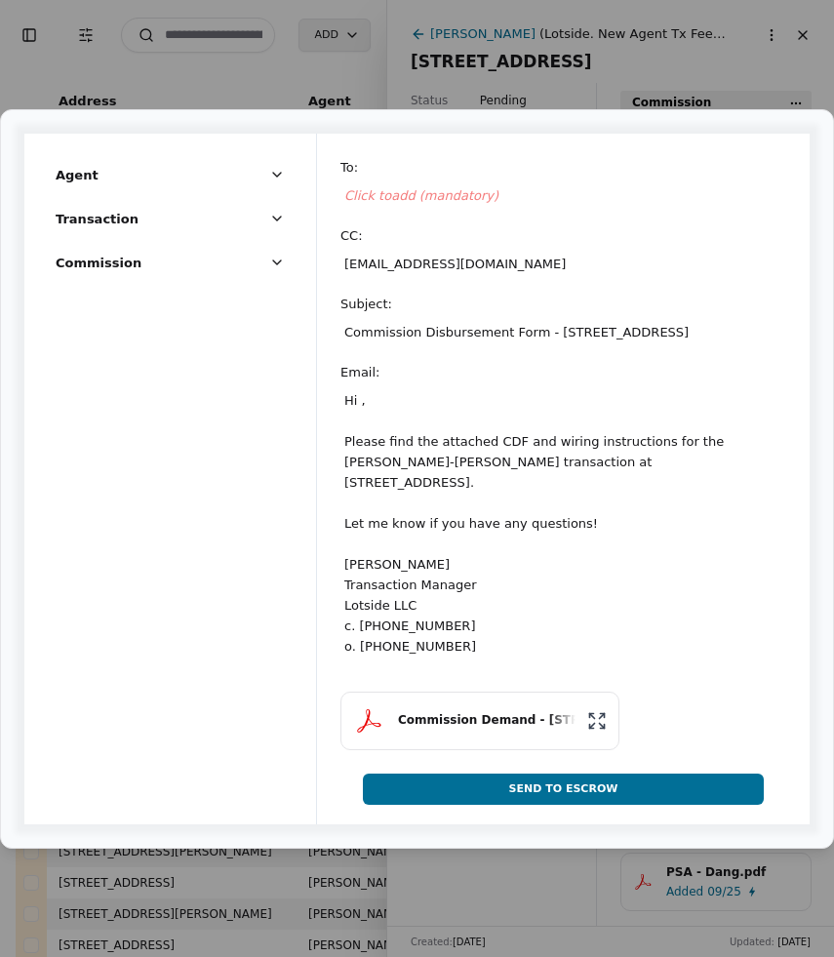
click at [380, 188] on span "Click to add (mandatory)" at bounding box center [421, 195] width 154 height 15
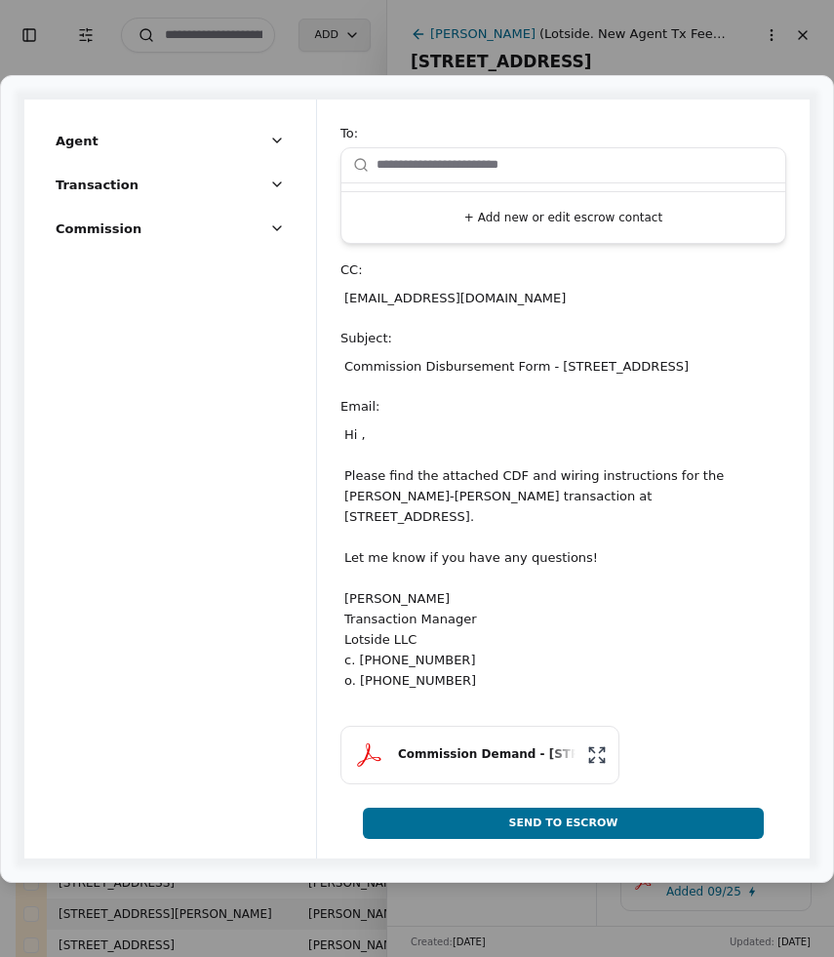
click at [448, 214] on button "+ Add new or edit escrow contact" at bounding box center [563, 217] width 428 height 35
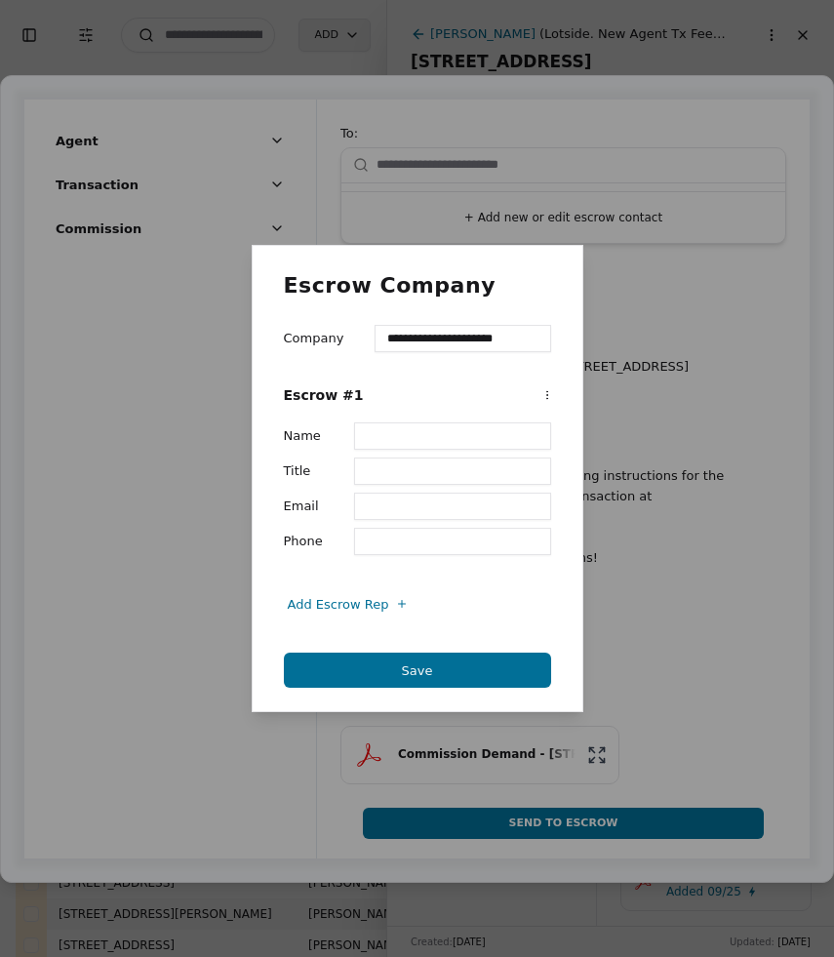
type input "**********"
click at [447, 439] on input "Name" at bounding box center [452, 435] width 197 height 27
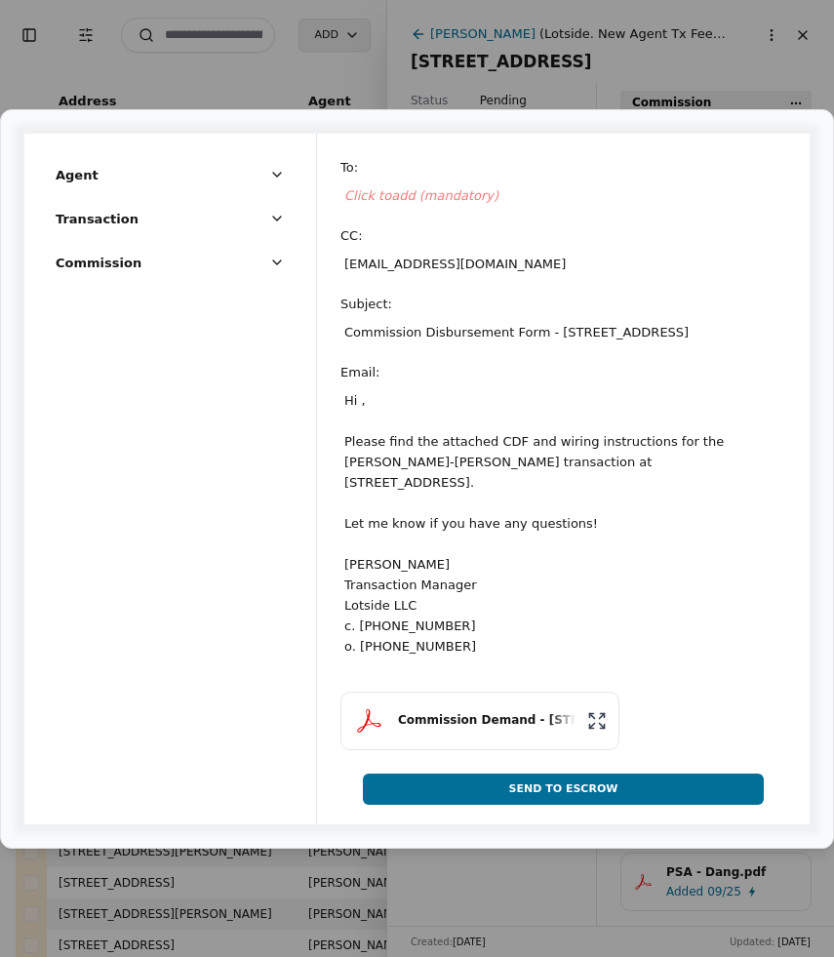
click at [393, 190] on span "Click to add (mandatory)" at bounding box center [421, 195] width 154 height 15
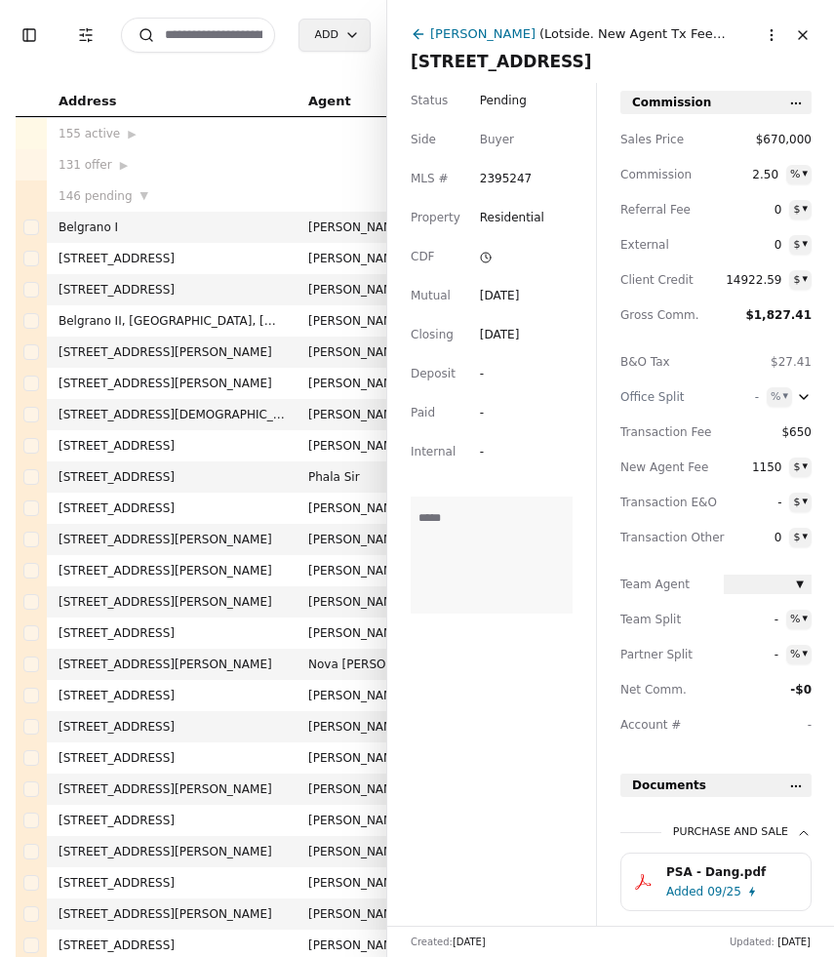
click at [809, 33] on button "Close" at bounding box center [802, 35] width 31 height 31
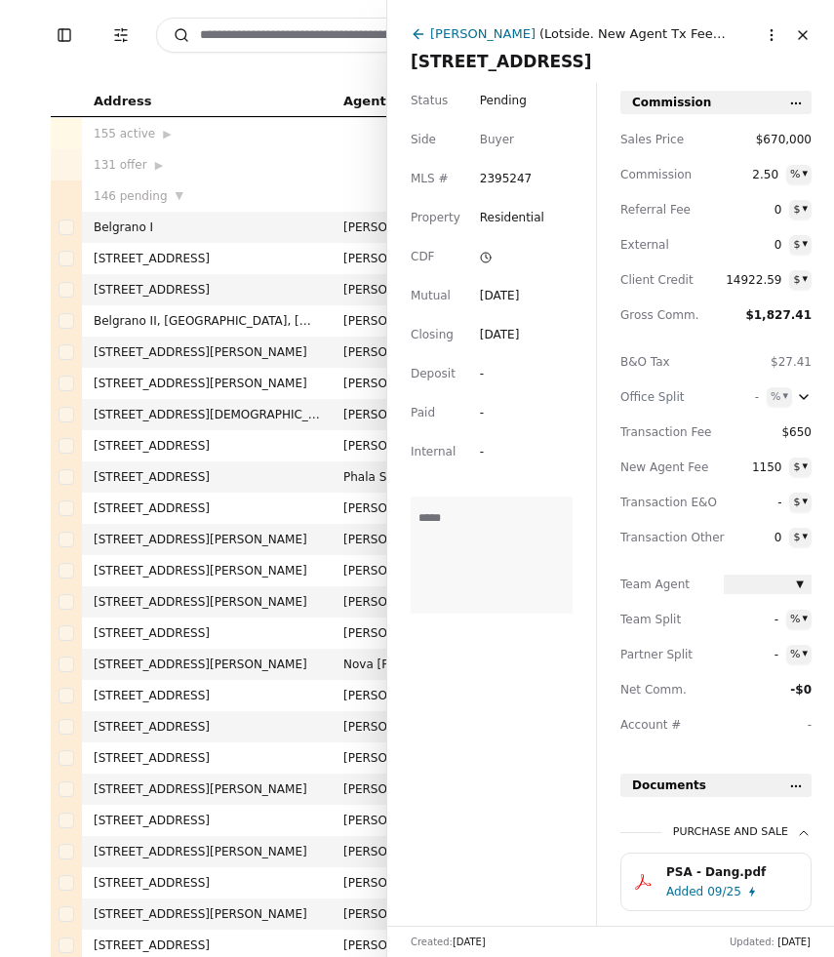
click at [809, 33] on button "Close" at bounding box center [802, 35] width 31 height 31
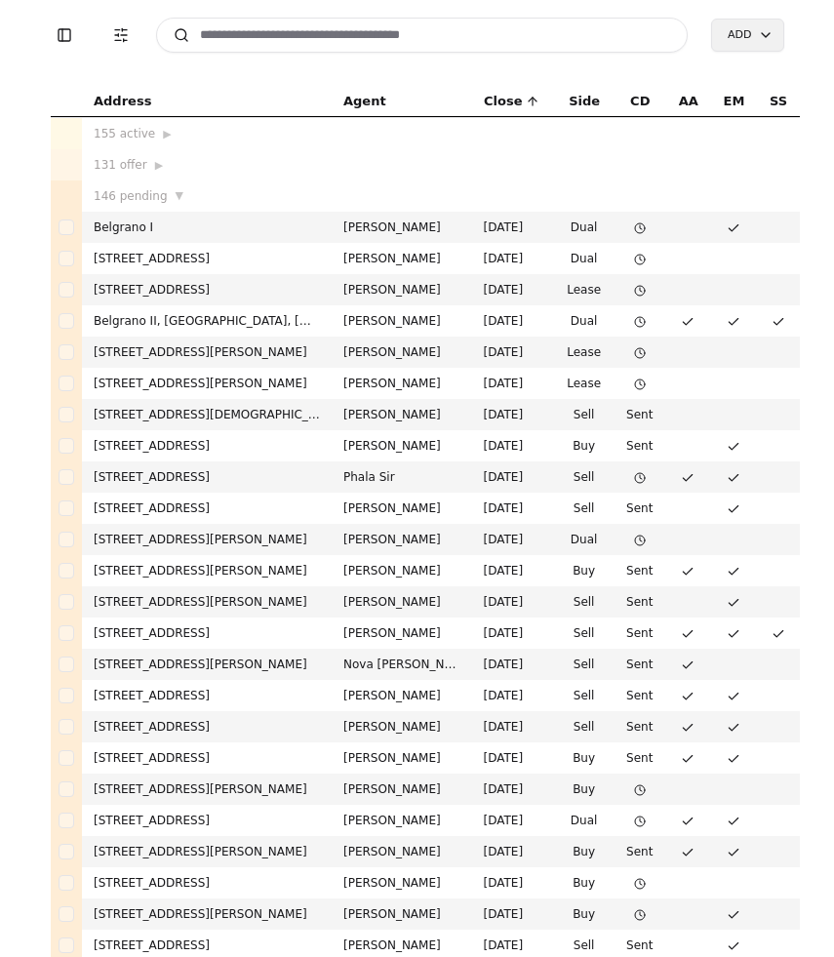
click at [236, 36] on input at bounding box center [422, 35] width 533 height 35
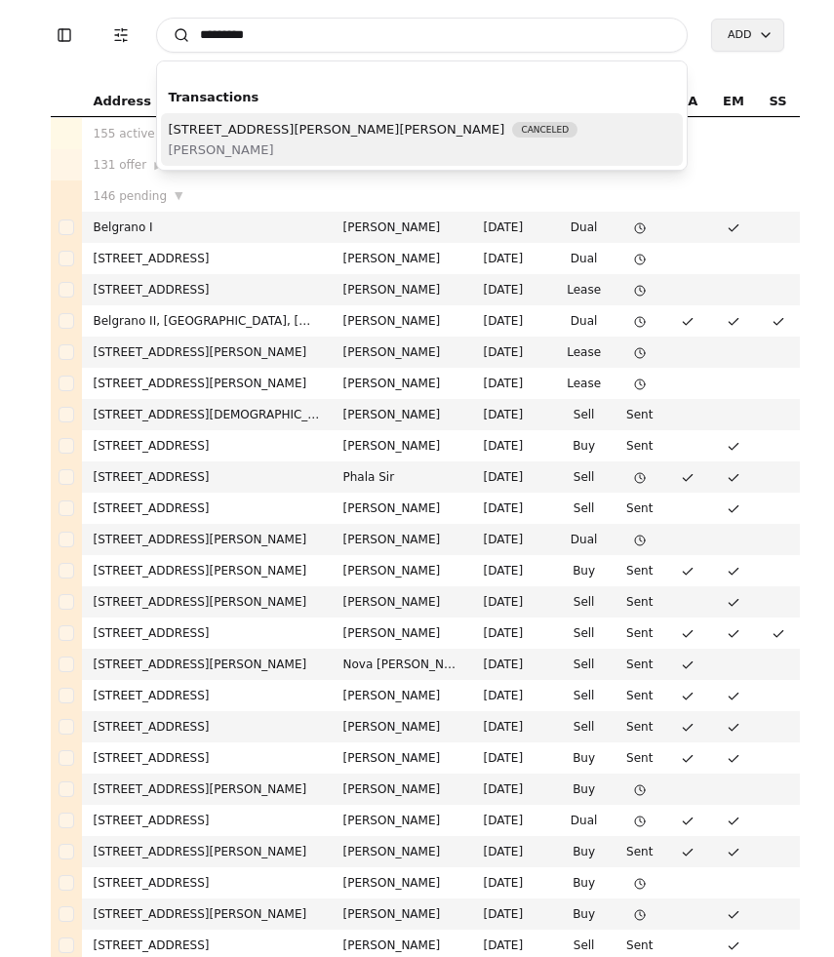
type input "*********"
click at [232, 139] on span "Nicholas Ripley" at bounding box center [374, 149] width 410 height 20
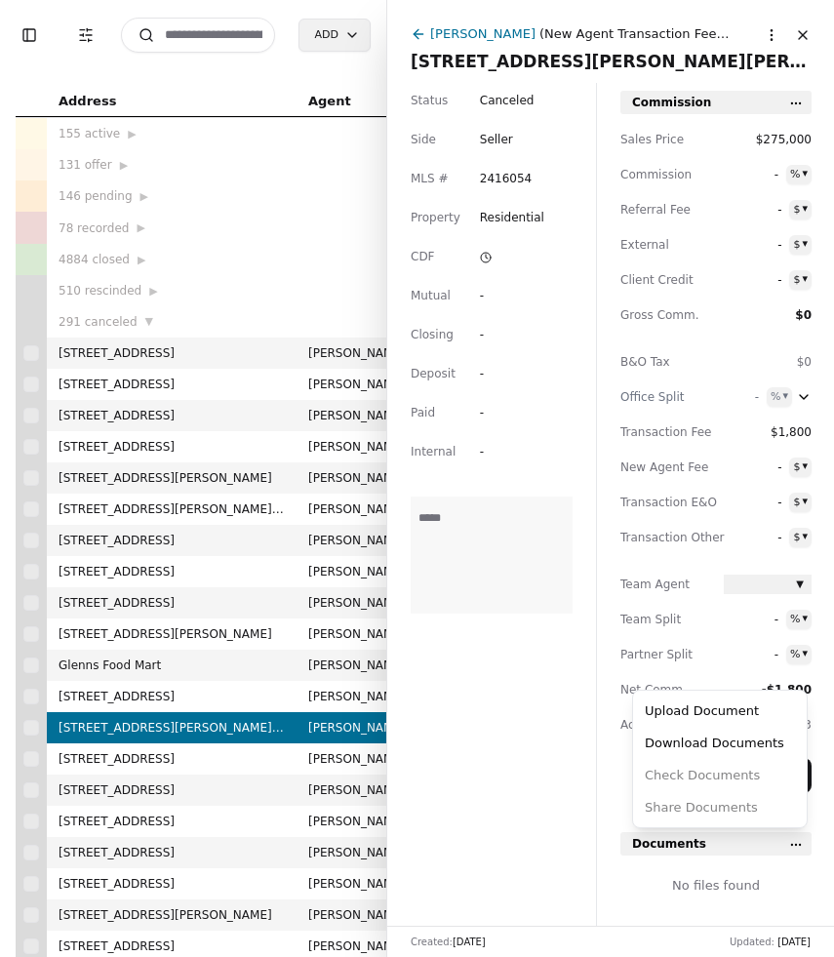
click at [801, 846] on html "Toggle Sidebar Transaction Filters Search Add Address Agent Close Side CD AA EM…" at bounding box center [417, 478] width 834 height 957
click at [724, 713] on div "Upload Document" at bounding box center [720, 710] width 166 height 32
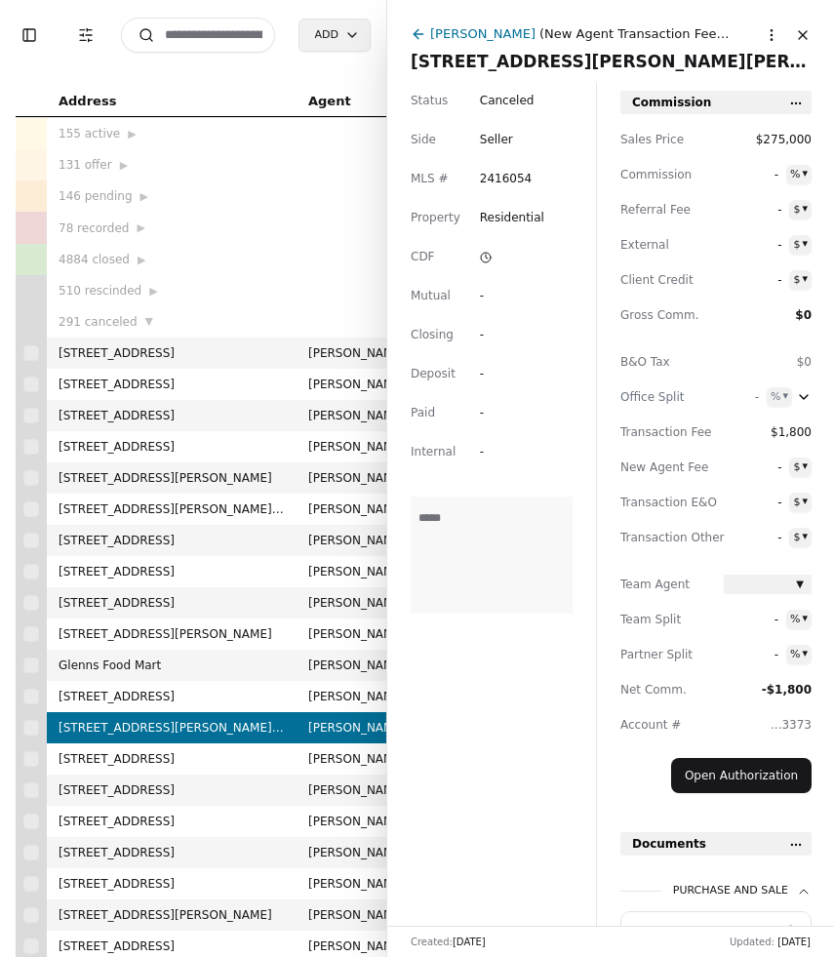
scroll to position [115, 0]
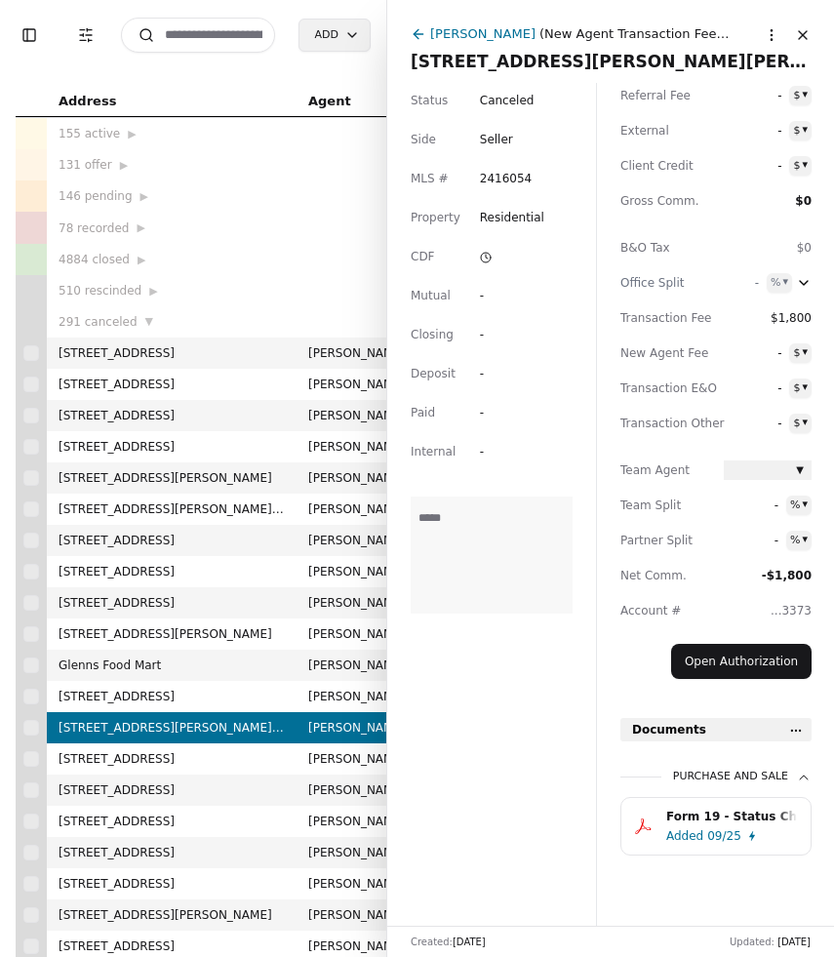
click at [806, 33] on button "Close" at bounding box center [802, 35] width 31 height 31
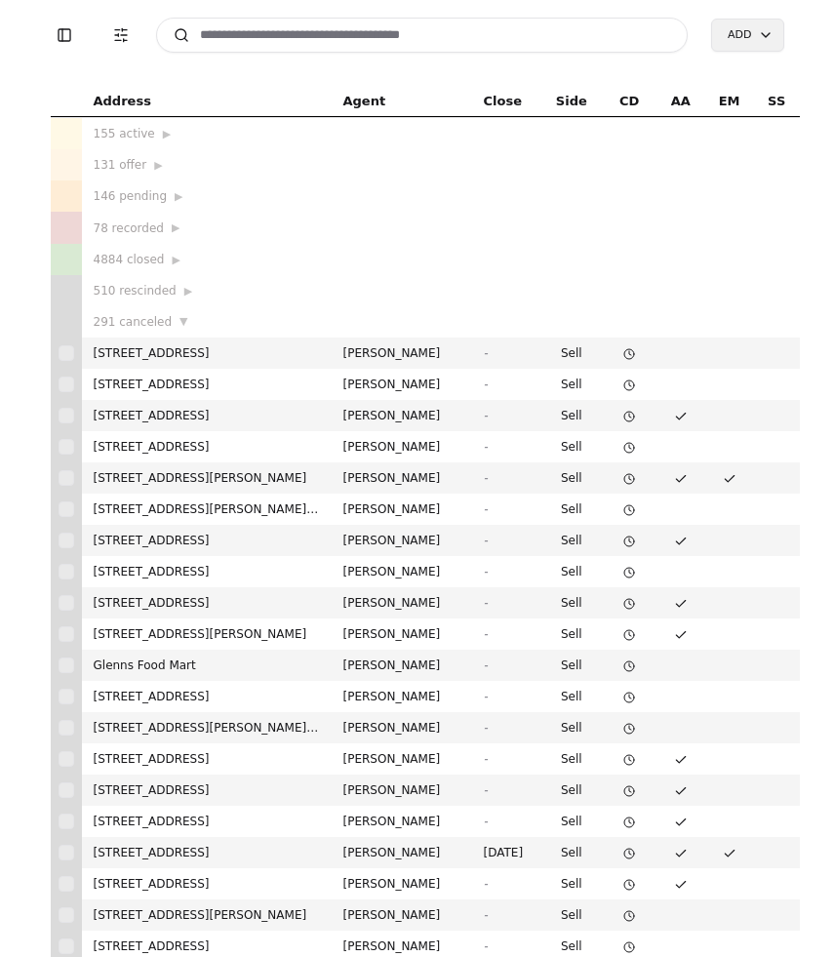
click at [243, 42] on input at bounding box center [422, 35] width 533 height 35
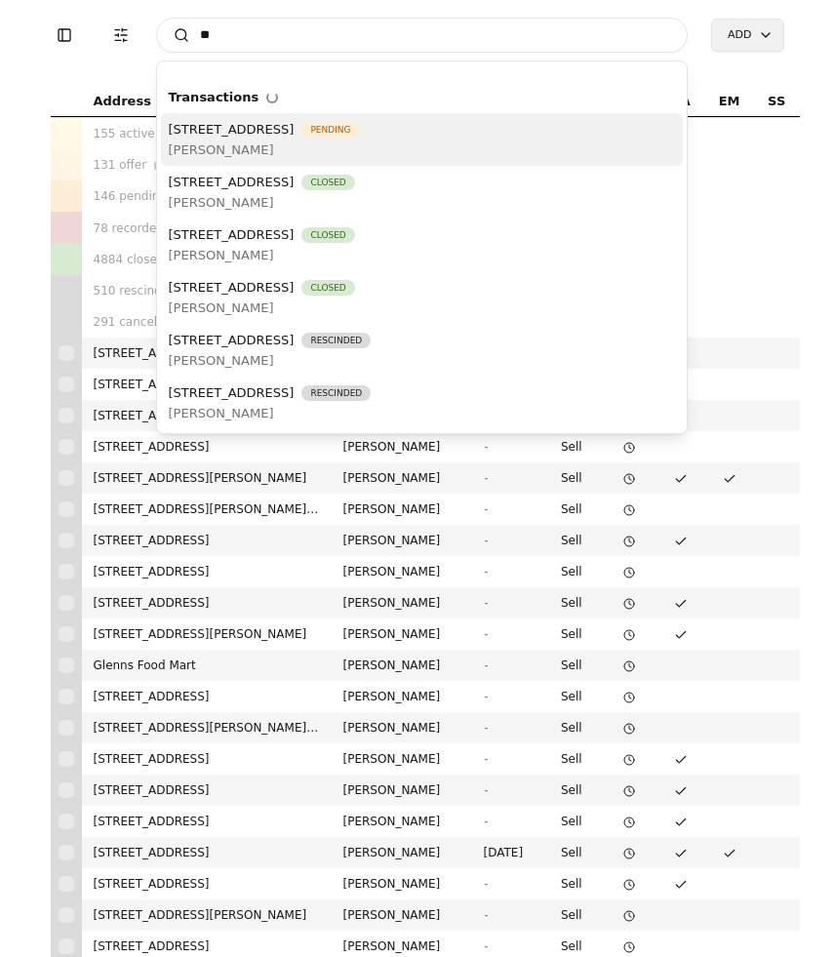
type input "*"
